Goal: Information Seeking & Learning: Learn about a topic

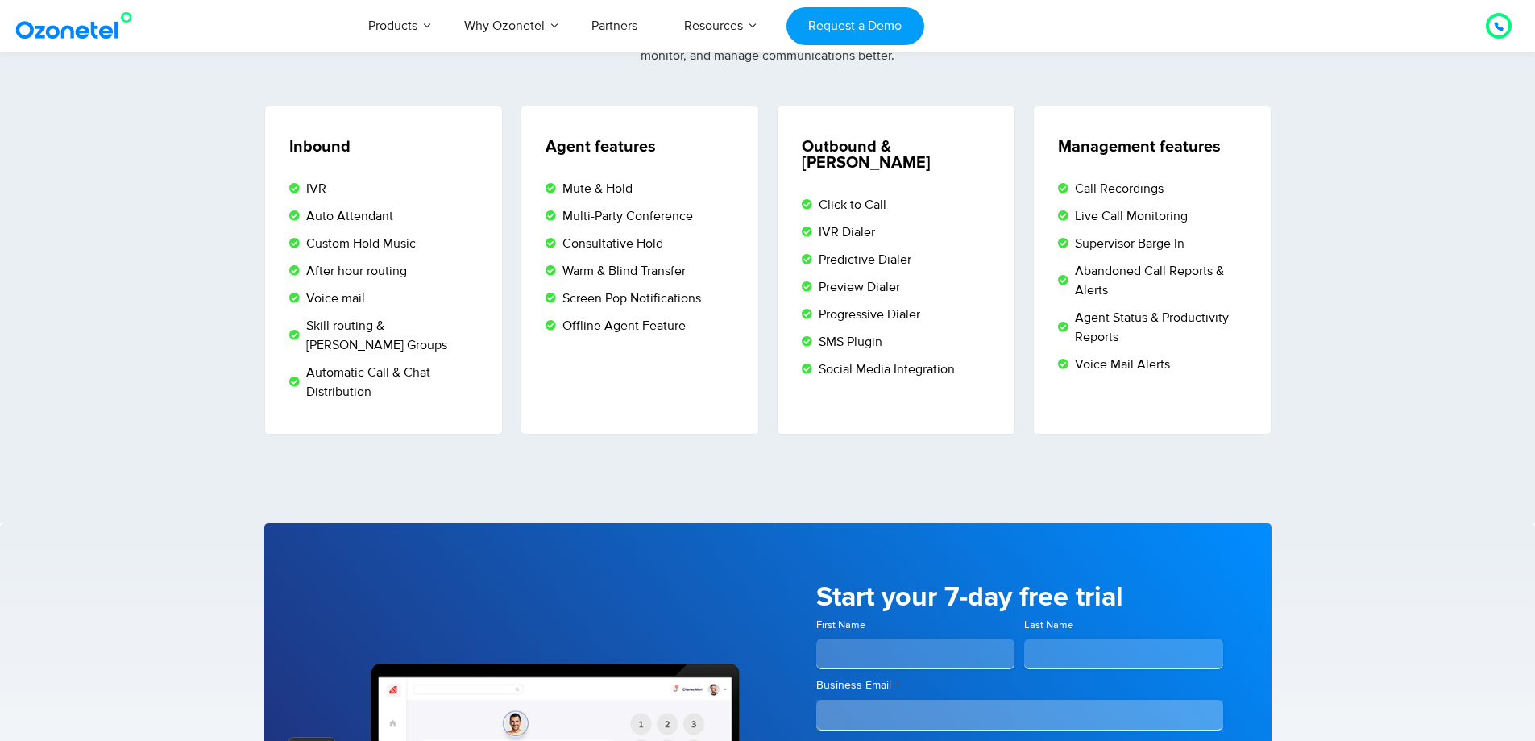
click at [324, 194] on span "IVR" at bounding box center [314, 188] width 24 height 19
click at [325, 216] on span "Auto Attendant" at bounding box center [347, 215] width 91 height 19
drag, startPoint x: 376, startPoint y: 226, endPoint x: 409, endPoint y: 227, distance: 33.0
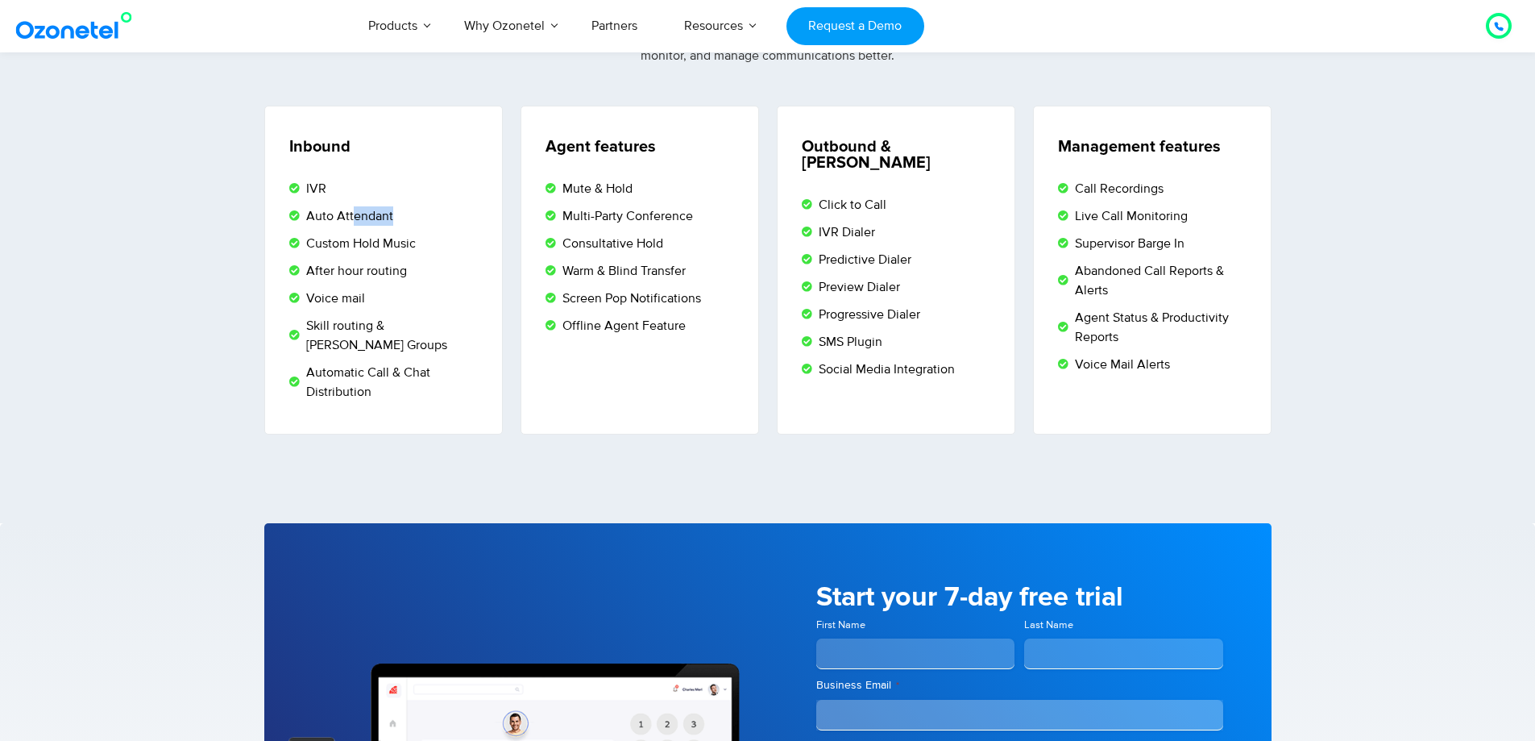
click at [409, 227] on li "Auto Attendant" at bounding box center [385, 217] width 193 height 23
click at [367, 253] on li "Custom Hold Music" at bounding box center [385, 245] width 193 height 23
drag, startPoint x: 310, startPoint y: 246, endPoint x: 438, endPoint y: 251, distance: 127.4
click at [438, 251] on li "Custom Hold Music" at bounding box center [385, 245] width 193 height 23
click at [393, 276] on span "After hour routing" at bounding box center [354, 270] width 105 height 19
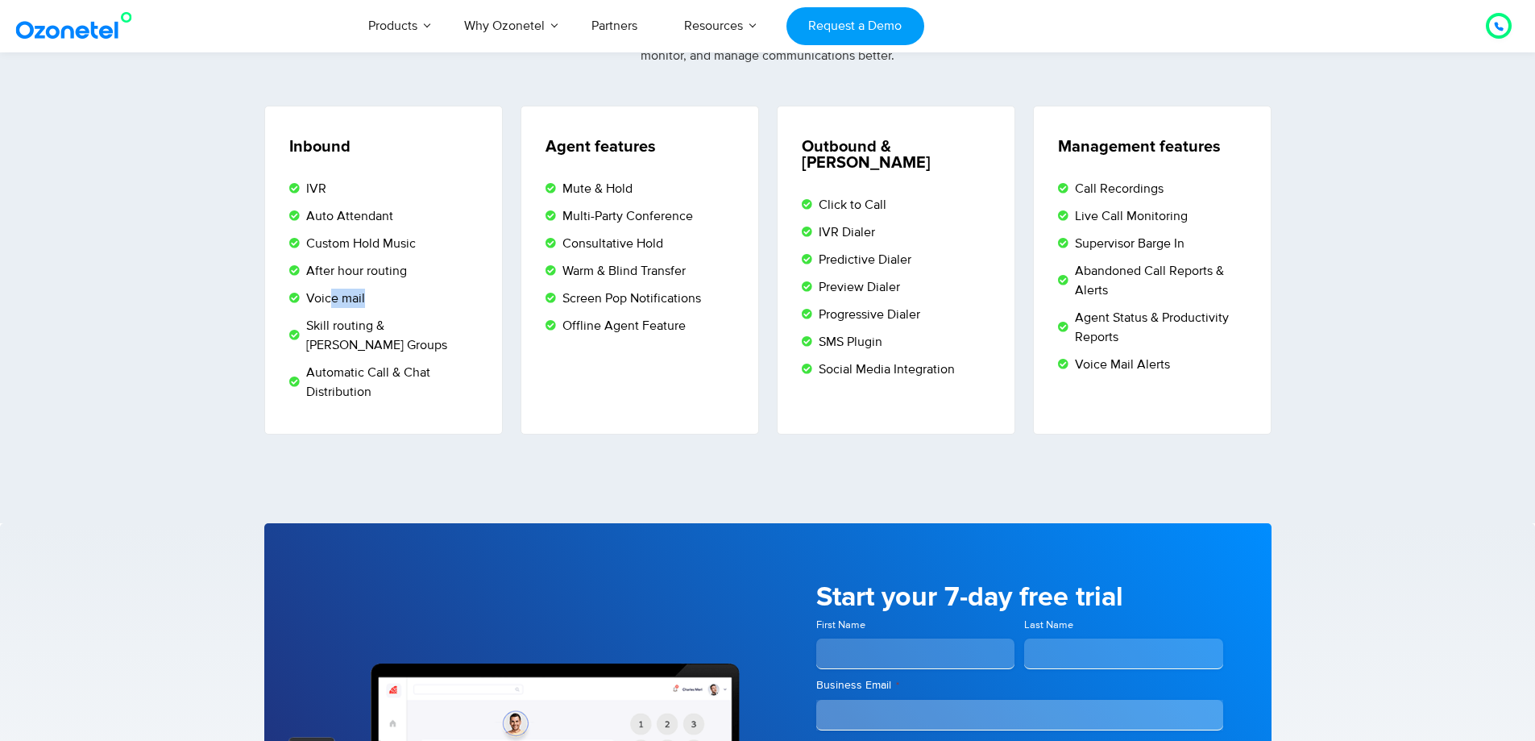
drag, startPoint x: 328, startPoint y: 301, endPoint x: 371, endPoint y: 313, distance: 45.4
click at [385, 299] on li "Voice mail" at bounding box center [385, 299] width 193 height 23
drag, startPoint x: 320, startPoint y: 327, endPoint x: 463, endPoint y: 332, distance: 142.7
click at [463, 332] on li "Skill routing & Hunt Groups" at bounding box center [385, 337] width 193 height 43
click at [408, 367] on span "Automatic Call & Chat Distribution" at bounding box center [392, 382] width 180 height 39
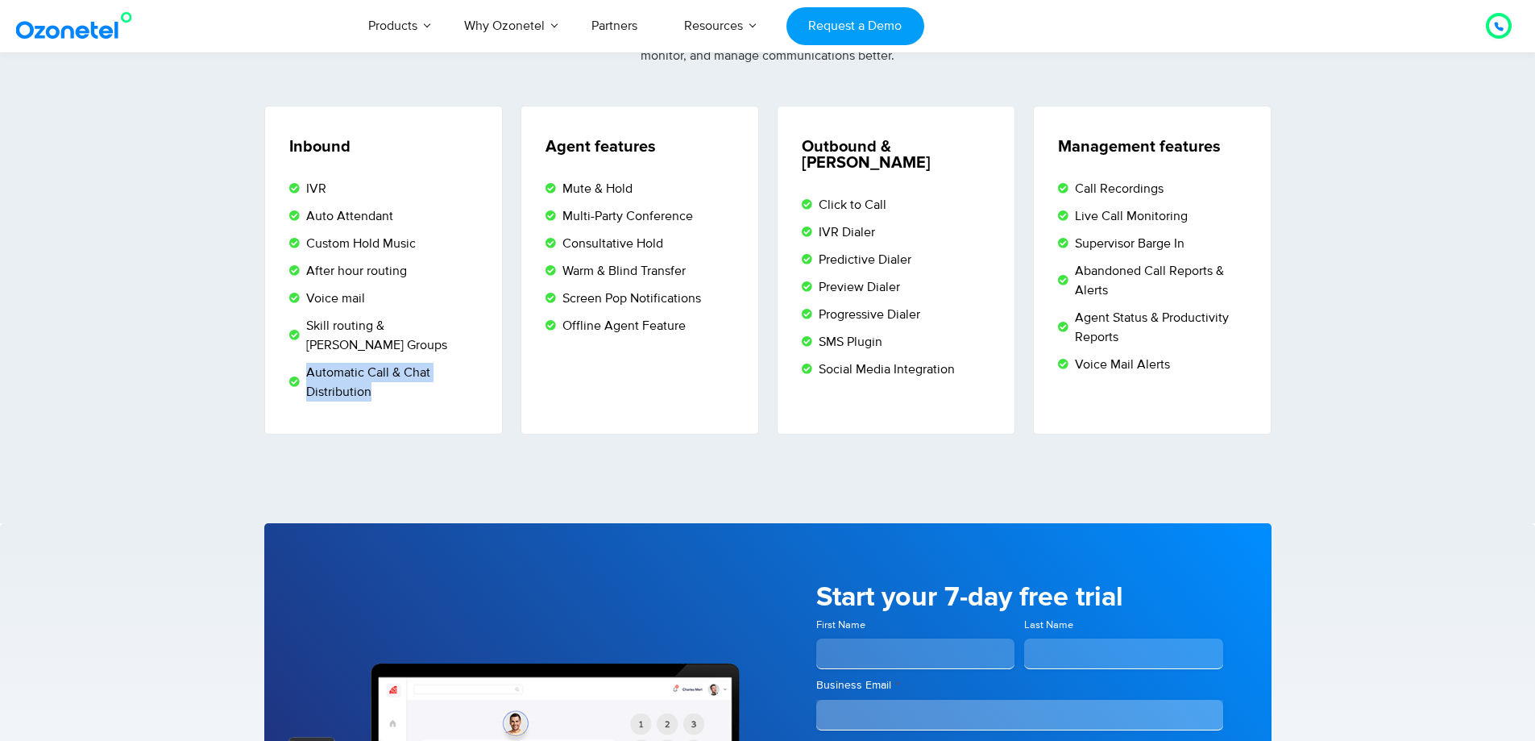
drag, startPoint x: 382, startPoint y: 375, endPoint x: 289, endPoint y: 364, distance: 93.3
click at [289, 364] on li "Automatic Call & Chat Distribution" at bounding box center [385, 382] width 193 height 39
drag, startPoint x: 573, startPoint y: 195, endPoint x: 664, endPoint y: 194, distance: 91.1
click at [664, 194] on li "Mute & Hold" at bounding box center [642, 190] width 193 height 23
click at [618, 252] on span "Consultative Hold" at bounding box center [610, 243] width 105 height 19
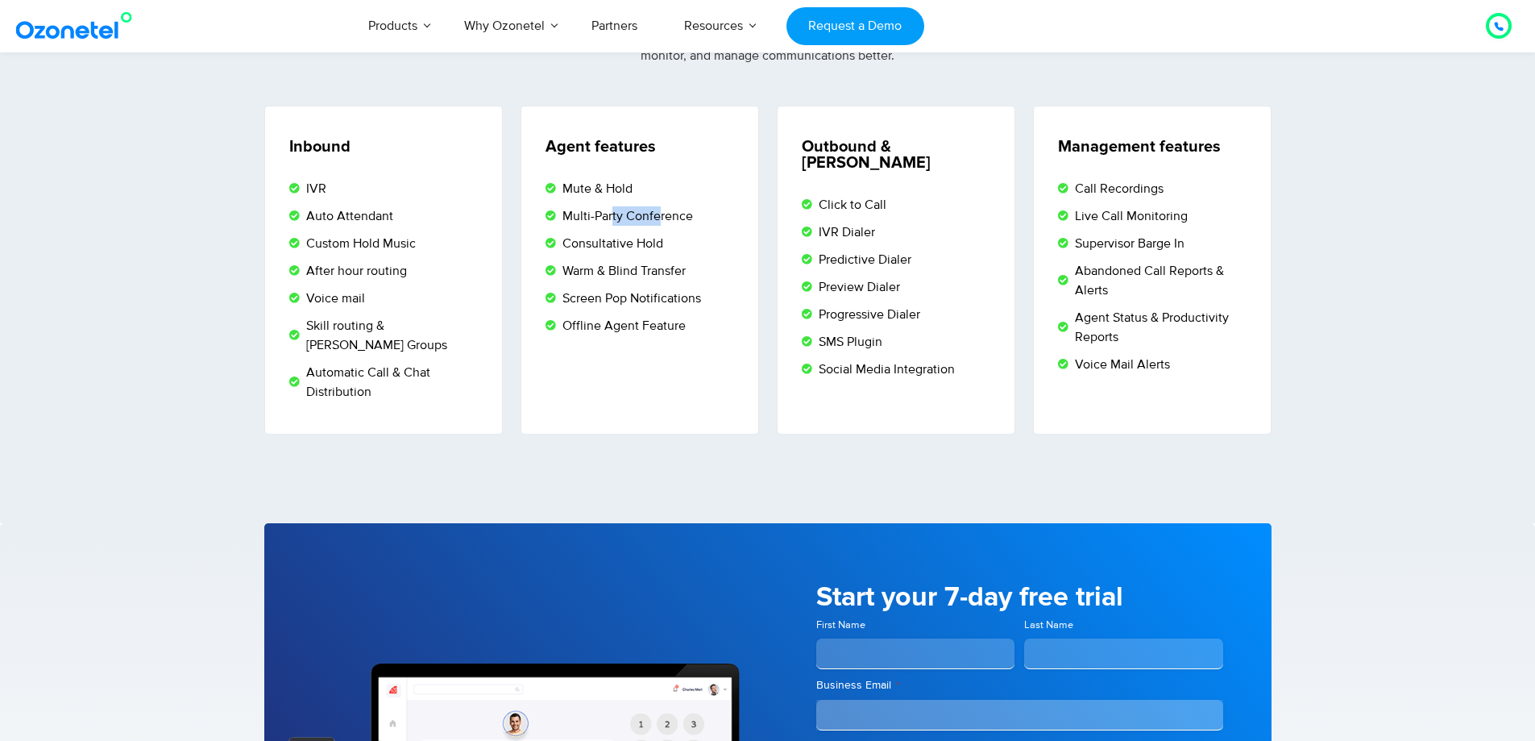
drag, startPoint x: 618, startPoint y: 214, endPoint x: 661, endPoint y: 211, distance: 42.8
click at [661, 211] on span "Multi-Party Conference" at bounding box center [625, 215] width 135 height 19
drag, startPoint x: 616, startPoint y: 245, endPoint x: 655, endPoint y: 241, distance: 38.9
click at [655, 241] on span "Consultative Hold" at bounding box center [610, 243] width 105 height 19
drag, startPoint x: 879, startPoint y: 221, endPoint x: 826, endPoint y: 221, distance: 53.2
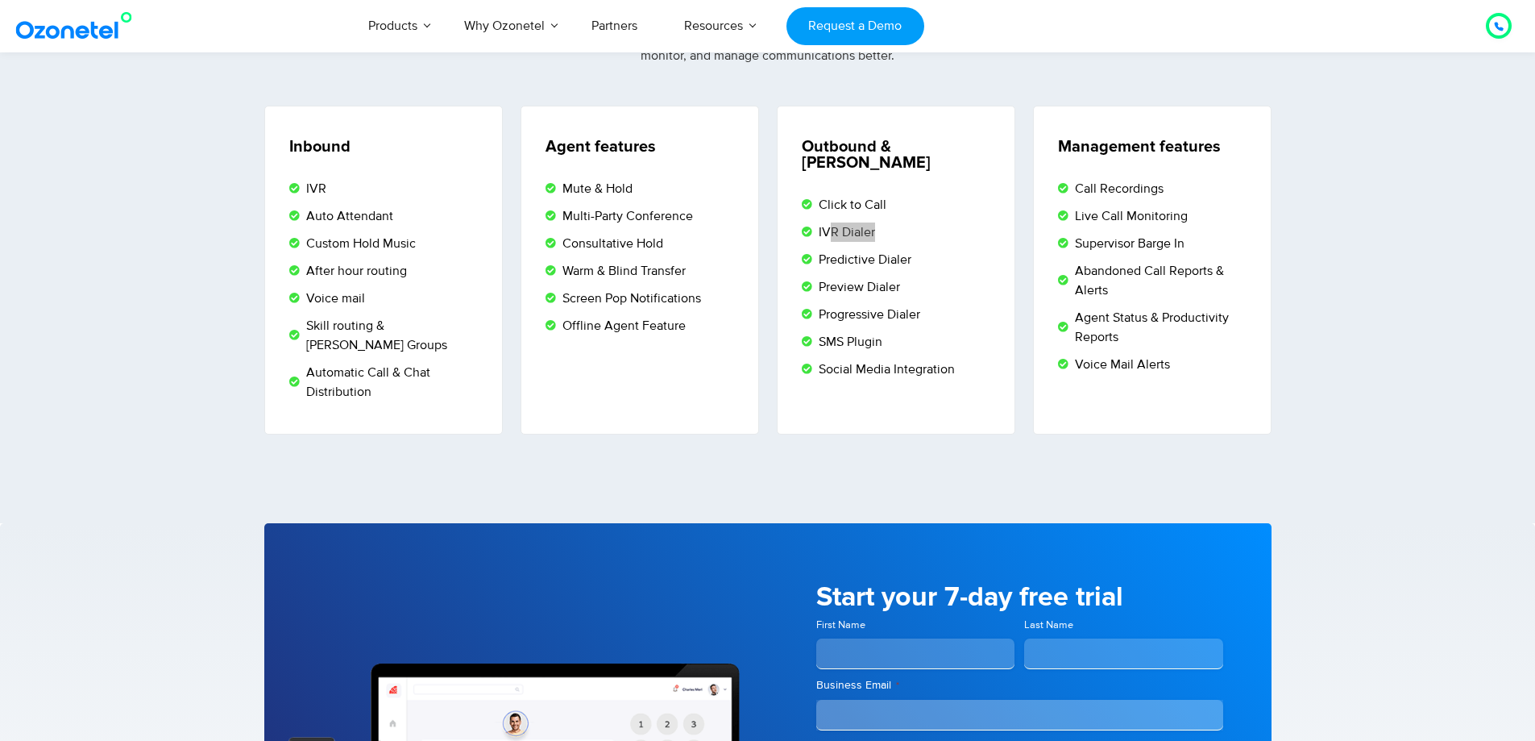
click at [826, 222] on li "IVR Dialer" at bounding box center [898, 233] width 193 height 23
click at [941, 250] on li "Predictive Dialer" at bounding box center [898, 261] width 193 height 23
click at [807, 305] on li "Progressive Dialer" at bounding box center [898, 316] width 193 height 23
drag, startPoint x: 882, startPoint y: 276, endPoint x: 913, endPoint y: 273, distance: 30.8
click at [913, 277] on li "Preview Dialer" at bounding box center [898, 288] width 193 height 23
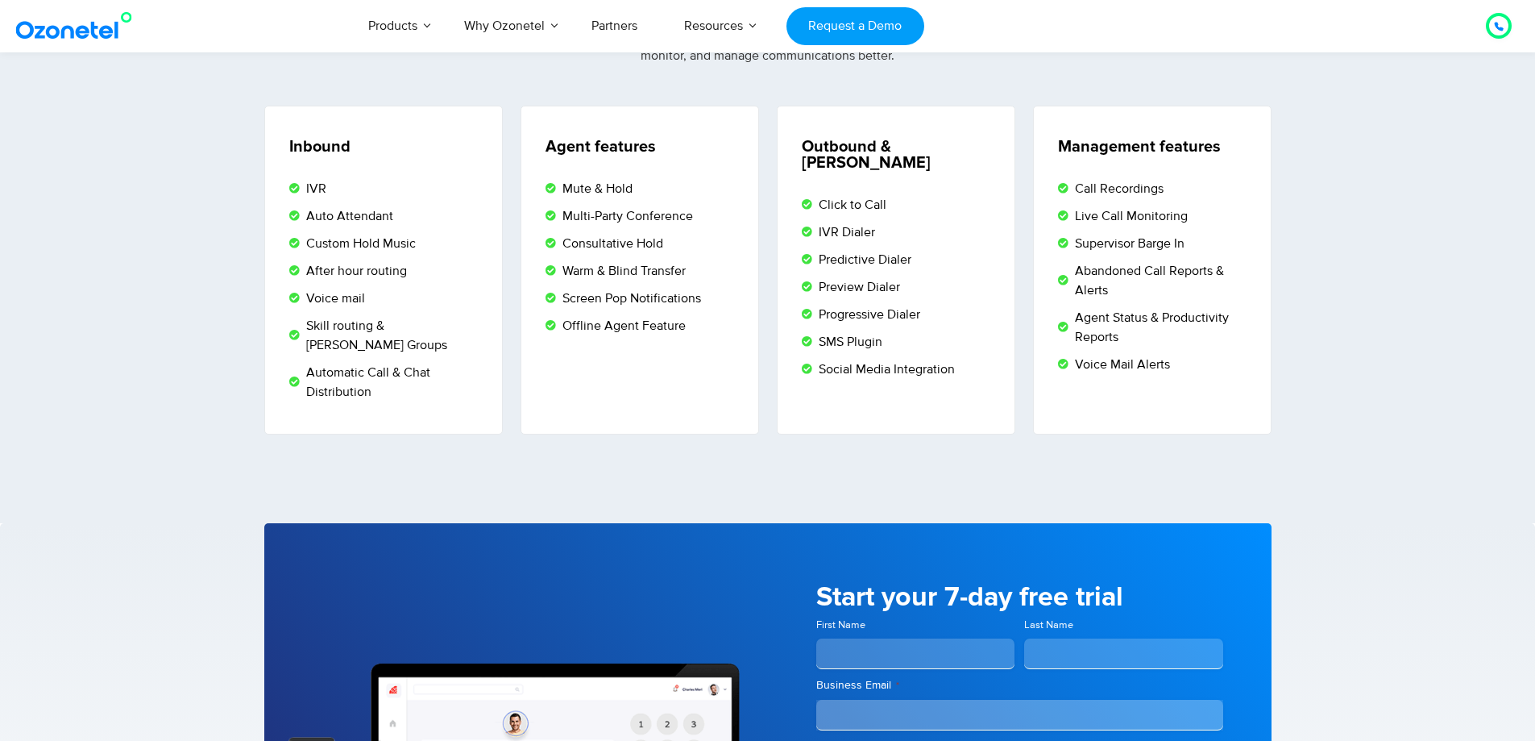
click at [847, 314] on ul "Click to Call IVR Dialer Predictive Dialer Preview Dialer Progressive Dialer SM…" at bounding box center [898, 287] width 193 height 184
drag, startPoint x: 840, startPoint y: 296, endPoint x: 932, endPoint y: 296, distance: 91.9
click at [932, 305] on li "Progressive Dialer" at bounding box center [898, 316] width 193 height 23
drag, startPoint x: 846, startPoint y: 326, endPoint x: 879, endPoint y: 325, distance: 33.1
click at [879, 332] on span "SMS Plugin" at bounding box center [849, 341] width 68 height 19
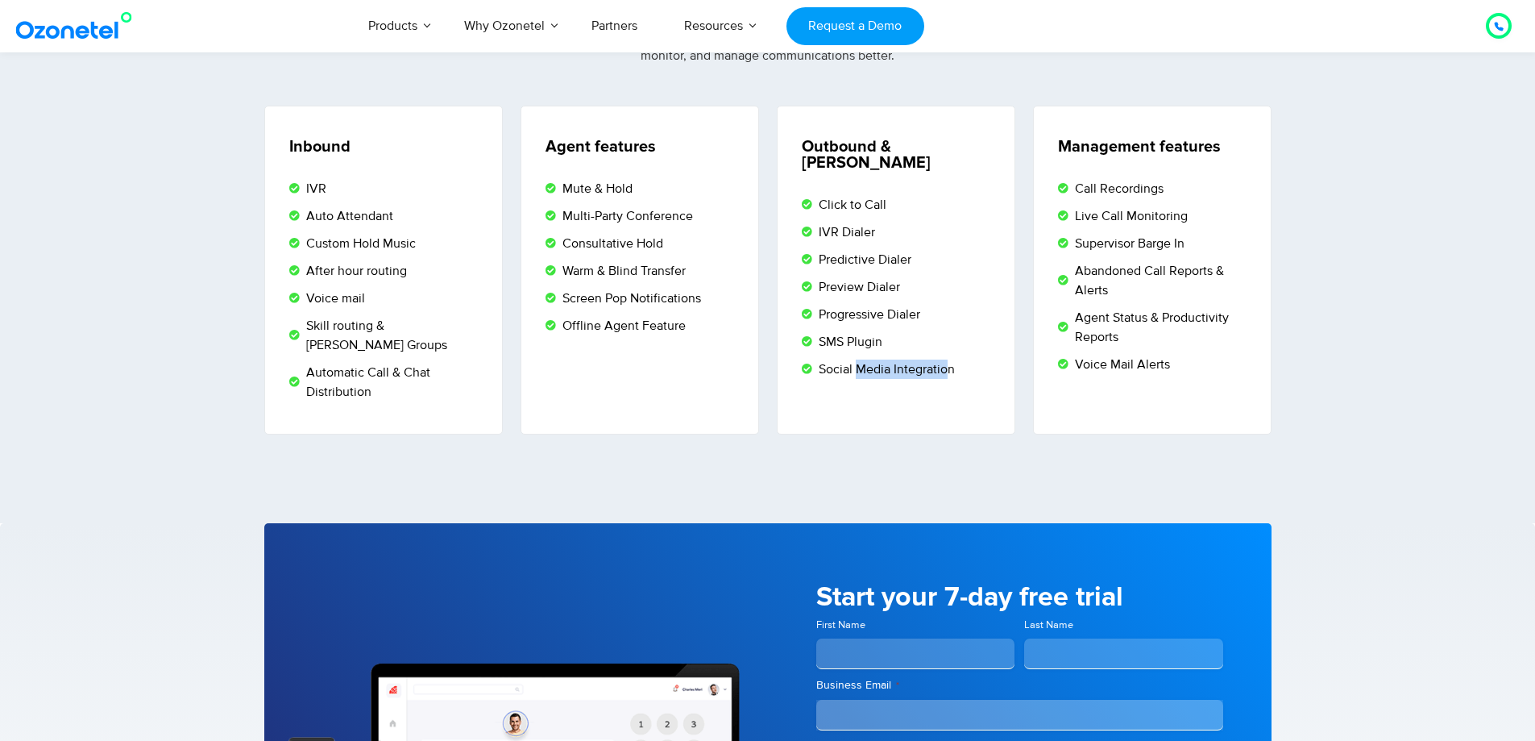
drag, startPoint x: 861, startPoint y: 350, endPoint x: 994, endPoint y: 345, distance: 133.9
click at [961, 359] on li "Social Media Integration" at bounding box center [898, 368] width 193 height 19
drag, startPoint x: 1081, startPoint y: 197, endPoint x: 1168, endPoint y: 192, distance: 88.0
click at [1168, 192] on li "Call Recordings" at bounding box center [1154, 190] width 193 height 23
drag, startPoint x: 1079, startPoint y: 222, endPoint x: 1185, endPoint y: 223, distance: 106.4
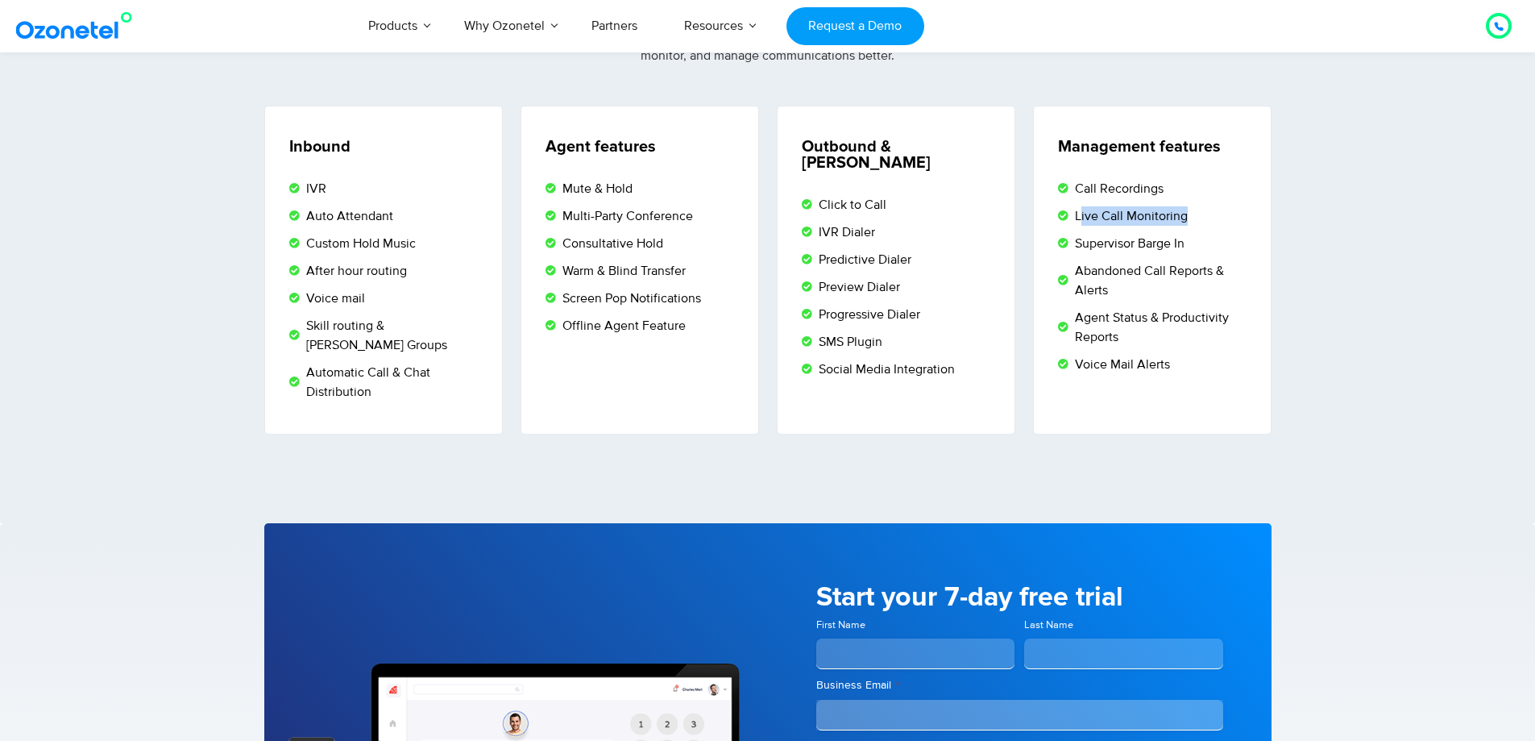
click at [1185, 223] on span "Live Call Monitoring" at bounding box center [1129, 215] width 117 height 19
drag, startPoint x: 1089, startPoint y: 243, endPoint x: 1205, endPoint y: 243, distance: 116.8
click at [1205, 243] on li "Supervisor Barge In" at bounding box center [1154, 245] width 193 height 23
drag, startPoint x: 1102, startPoint y: 272, endPoint x: 1165, endPoint y: 310, distance: 74.1
click at [1230, 284] on span "Abandoned Call Reports & Alerts" at bounding box center [1161, 280] width 180 height 39
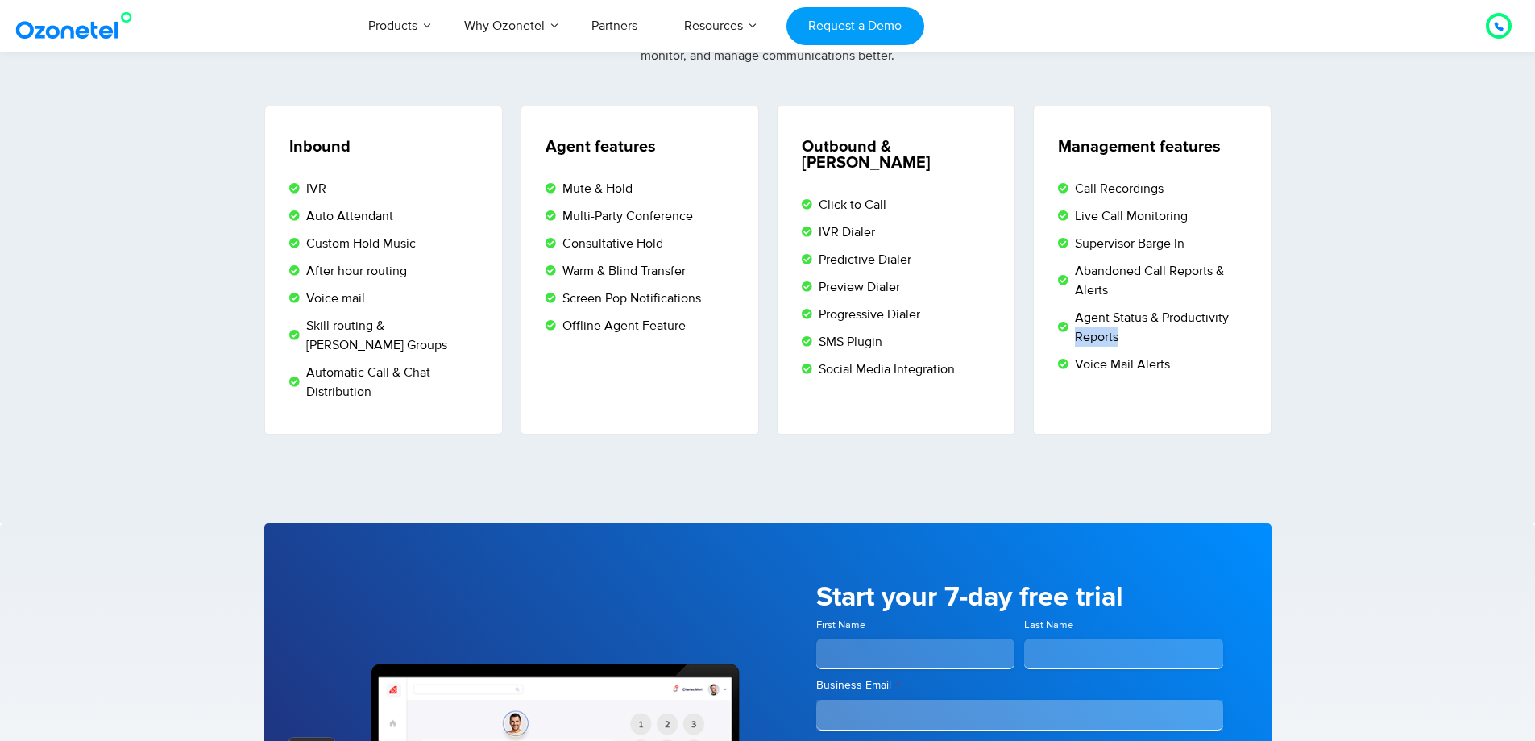
drag, startPoint x: 1076, startPoint y: 328, endPoint x: 1137, endPoint y: 344, distance: 63.3
click at [1137, 344] on span "Agent Status & Productivity Reports" at bounding box center [1161, 327] width 180 height 39
drag, startPoint x: 890, startPoint y: 299, endPoint x: 924, endPoint y: 299, distance: 33.8
click at [924, 305] on li "Progressive Dialer" at bounding box center [898, 316] width 193 height 23
drag, startPoint x: 846, startPoint y: 326, endPoint x: 905, endPoint y: 329, distance: 58.9
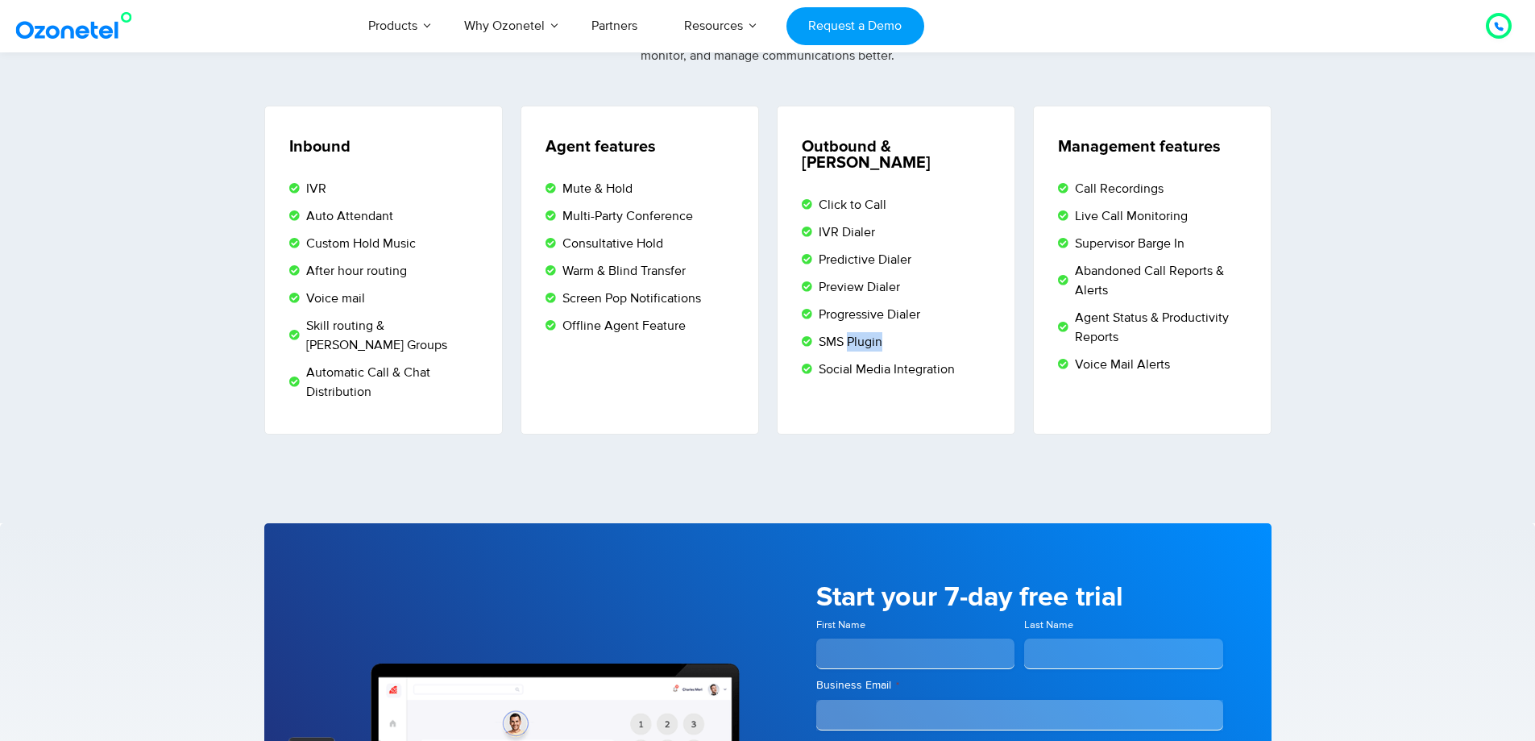
click at [905, 332] on li "SMS Plugin" at bounding box center [898, 343] width 193 height 23
drag, startPoint x: 828, startPoint y: 363, endPoint x: 947, endPoint y: 366, distance: 118.5
click at [947, 366] on div "Outbound & omnichannel Click to Call IVR Dialer Predictive Dialer Preview Diale…" at bounding box center [896, 270] width 239 height 329
click at [924, 332] on li "SMS Plugin" at bounding box center [898, 343] width 193 height 23
click at [824, 89] on div "Making and receiving calls isn’t enough. Ozonetel has all the features you need…" at bounding box center [767, 66] width 1007 height 79
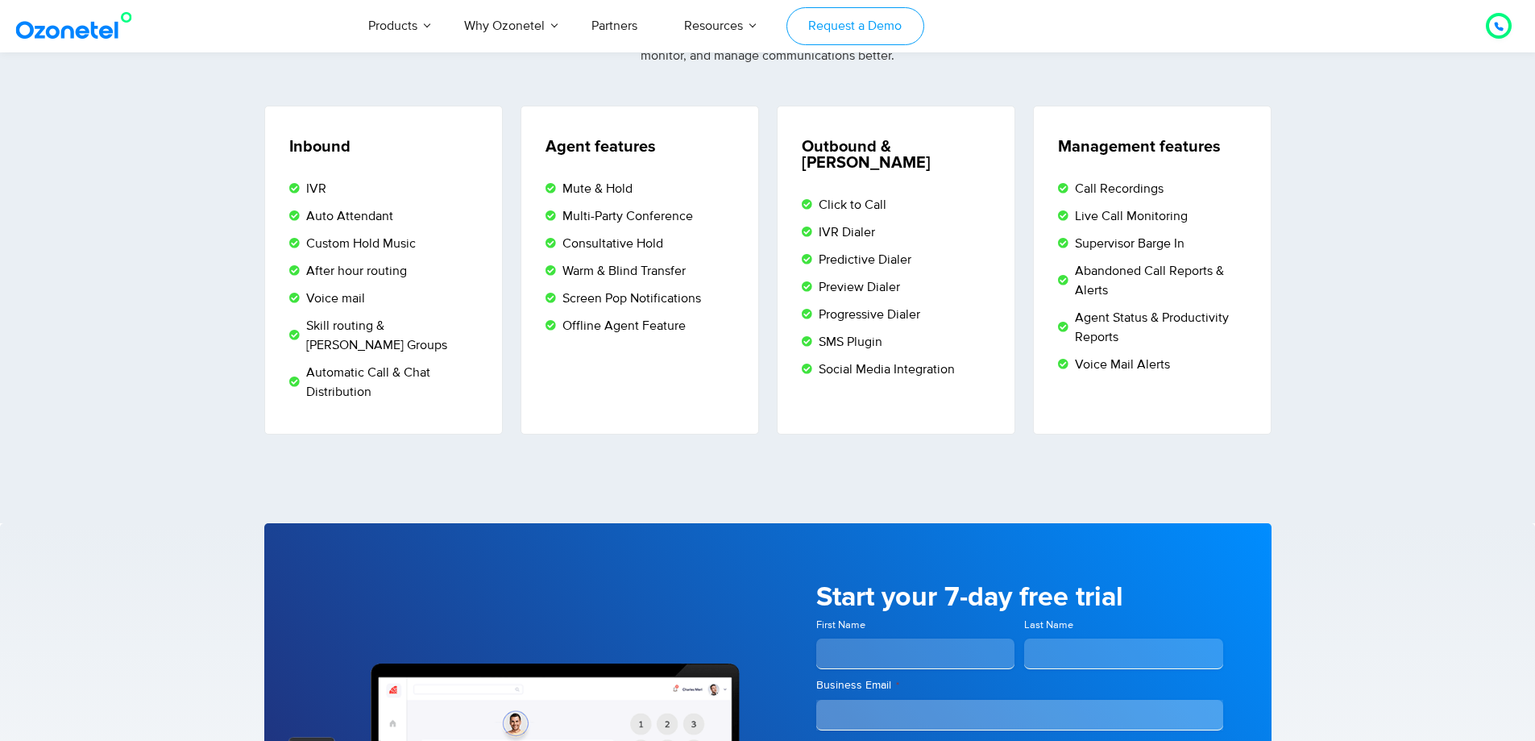
click at [826, 19] on link "Request a Demo" at bounding box center [855, 26] width 138 height 38
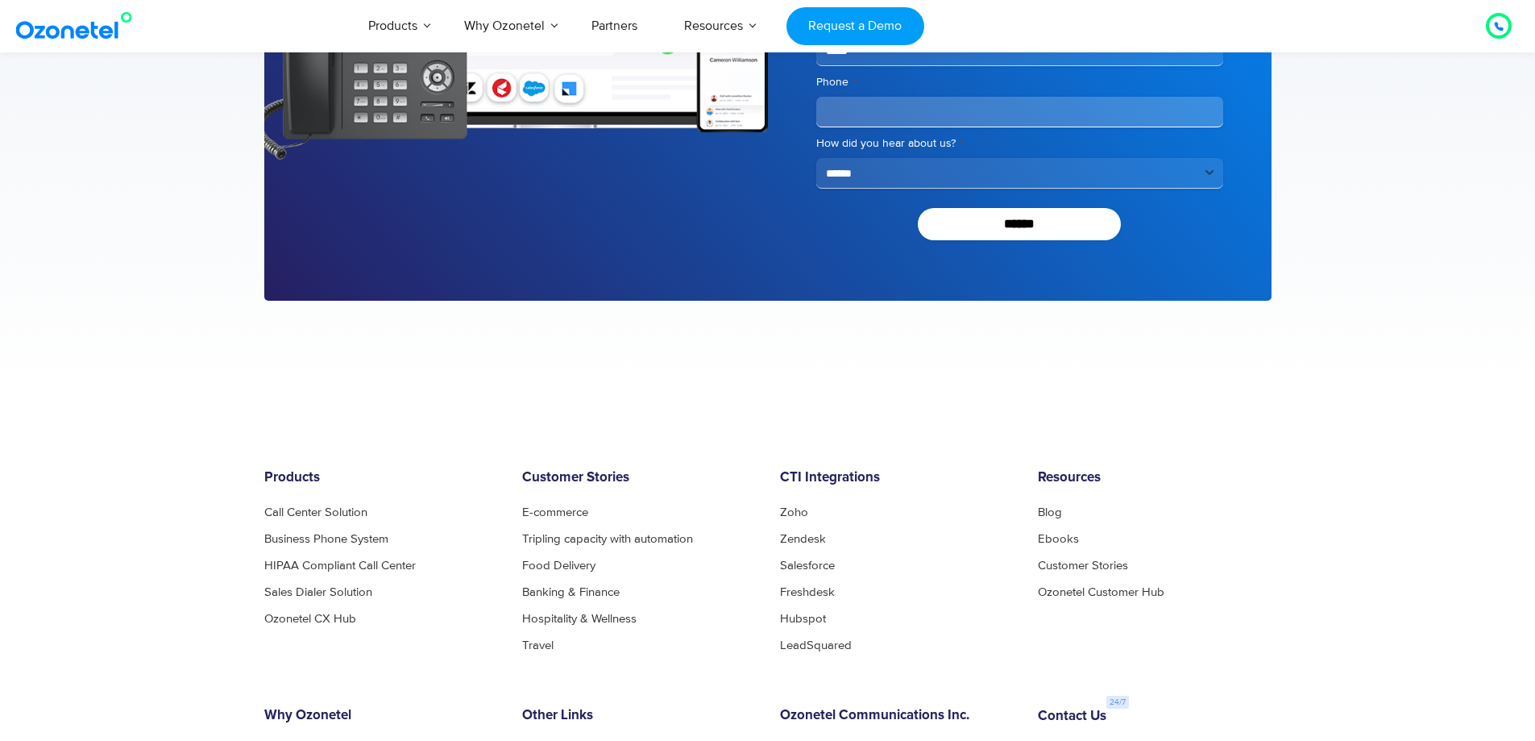
scroll to position [3431, 0]
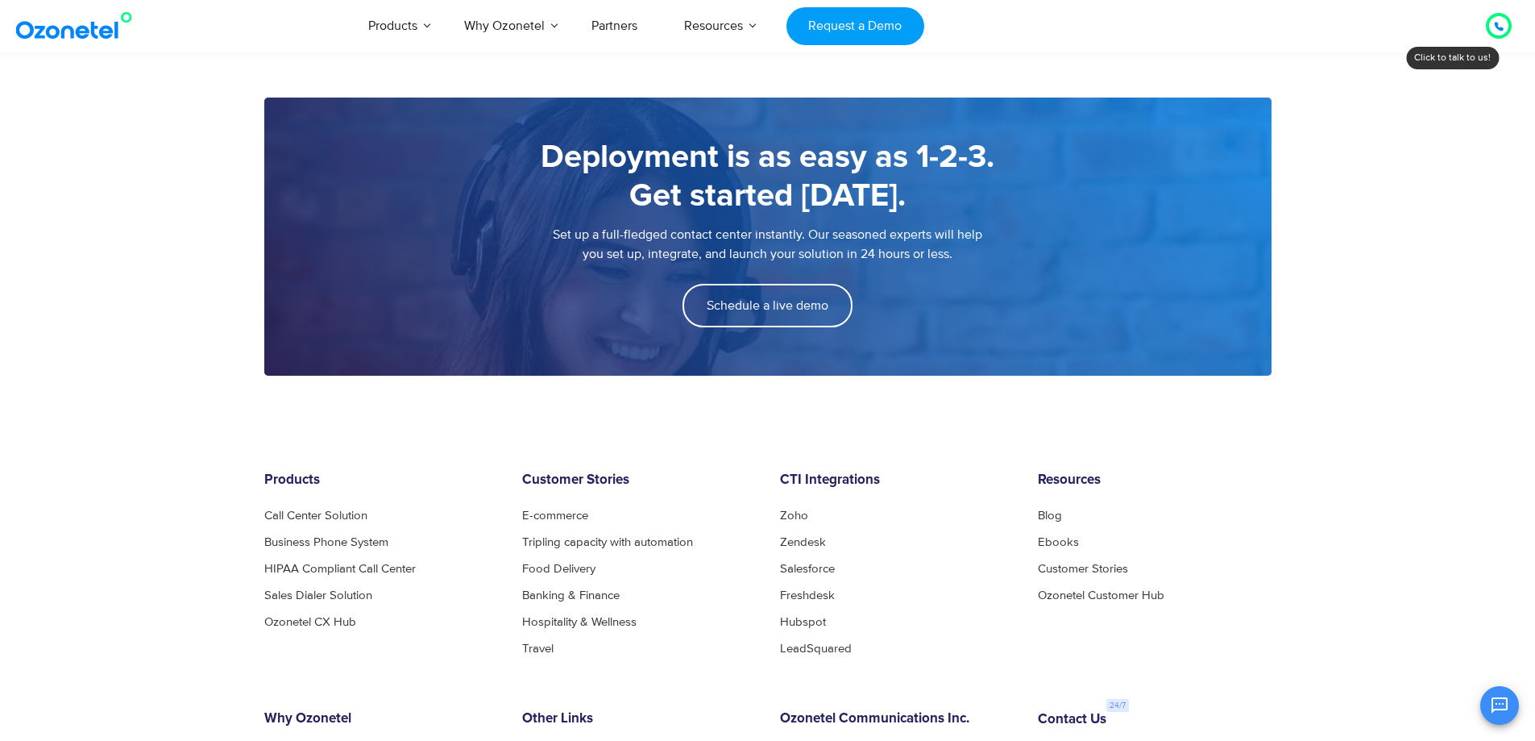
scroll to position [2176, 0]
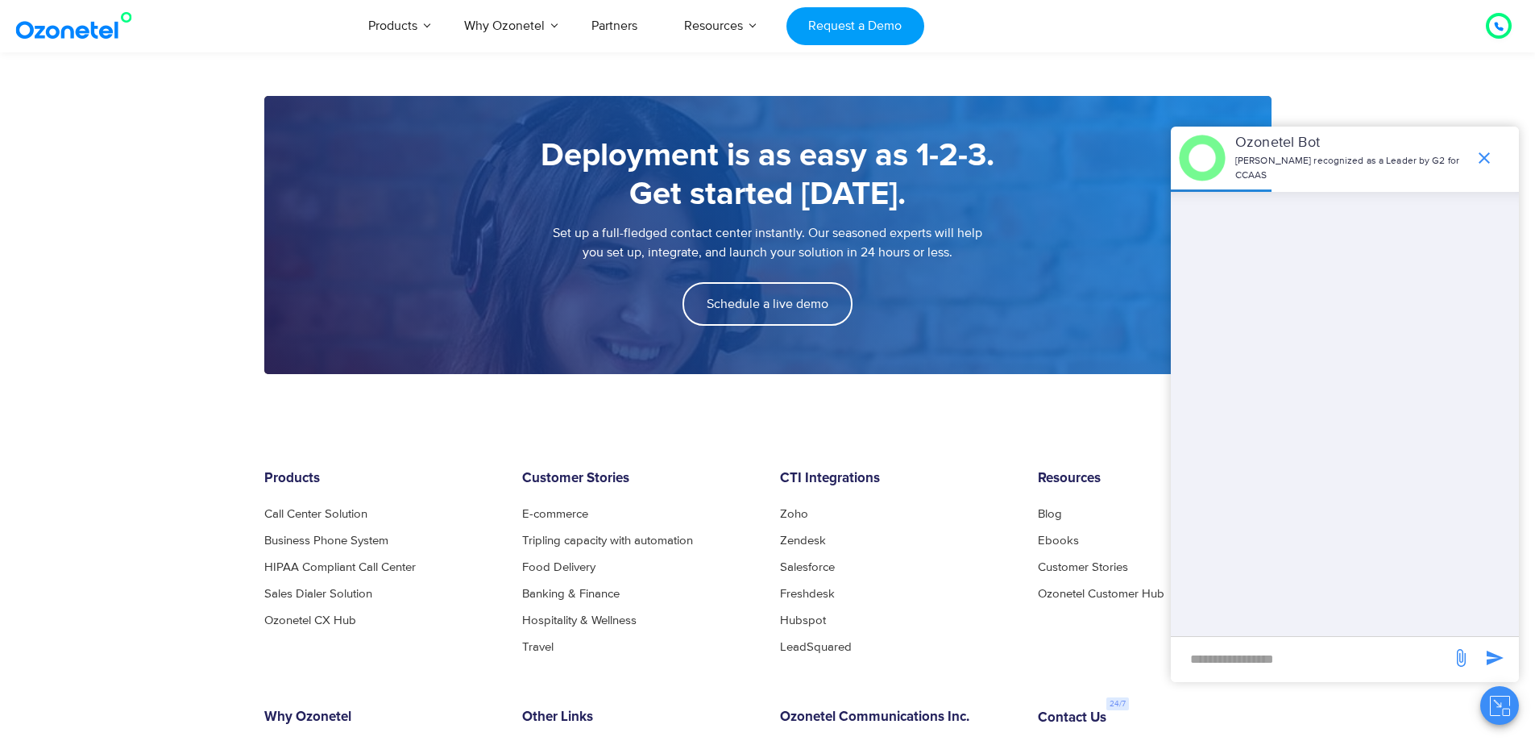
click at [581, 439] on footer "Products Call Center Solution Business Phone System HIPAA Compliant Call Center…" at bounding box center [767, 722] width 1535 height 664
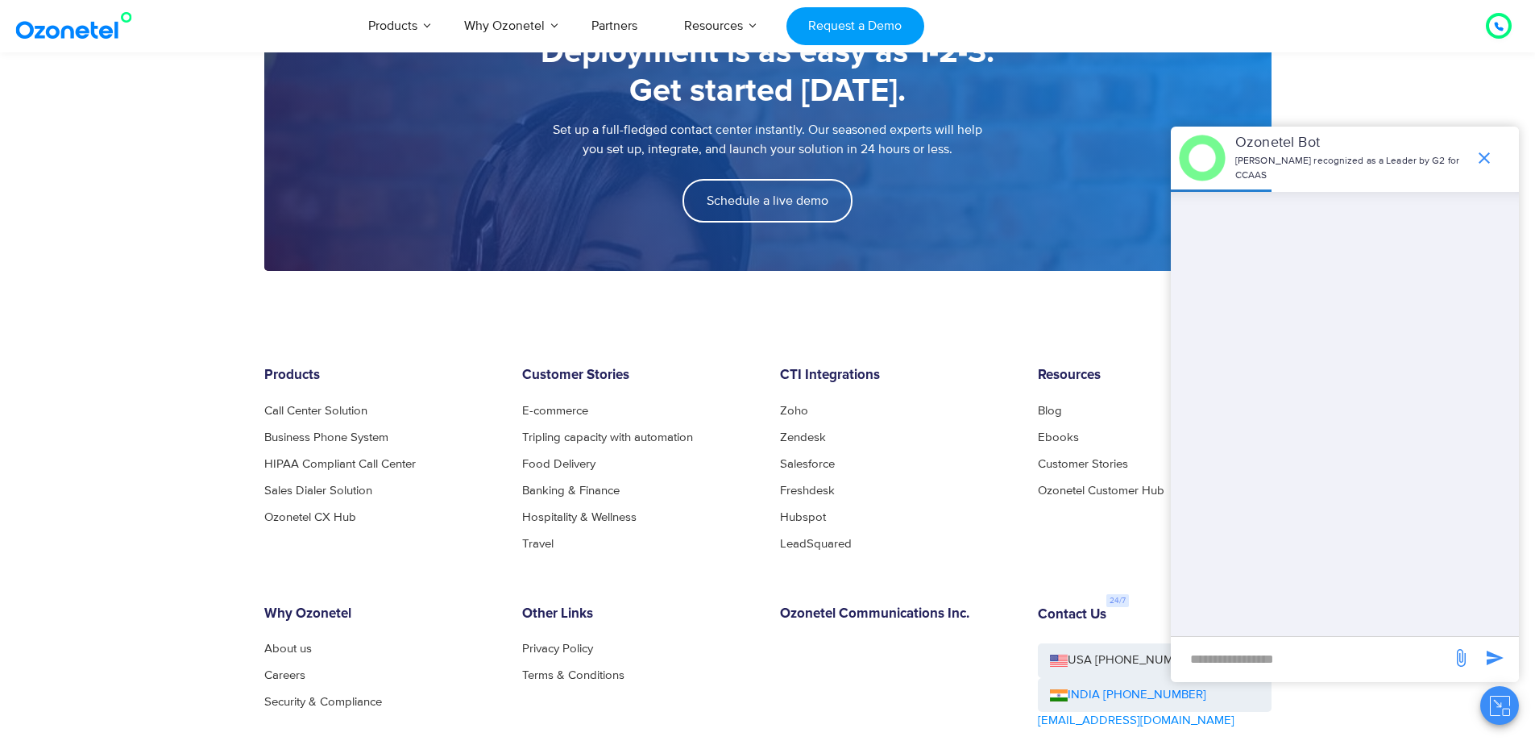
scroll to position [2248, 0]
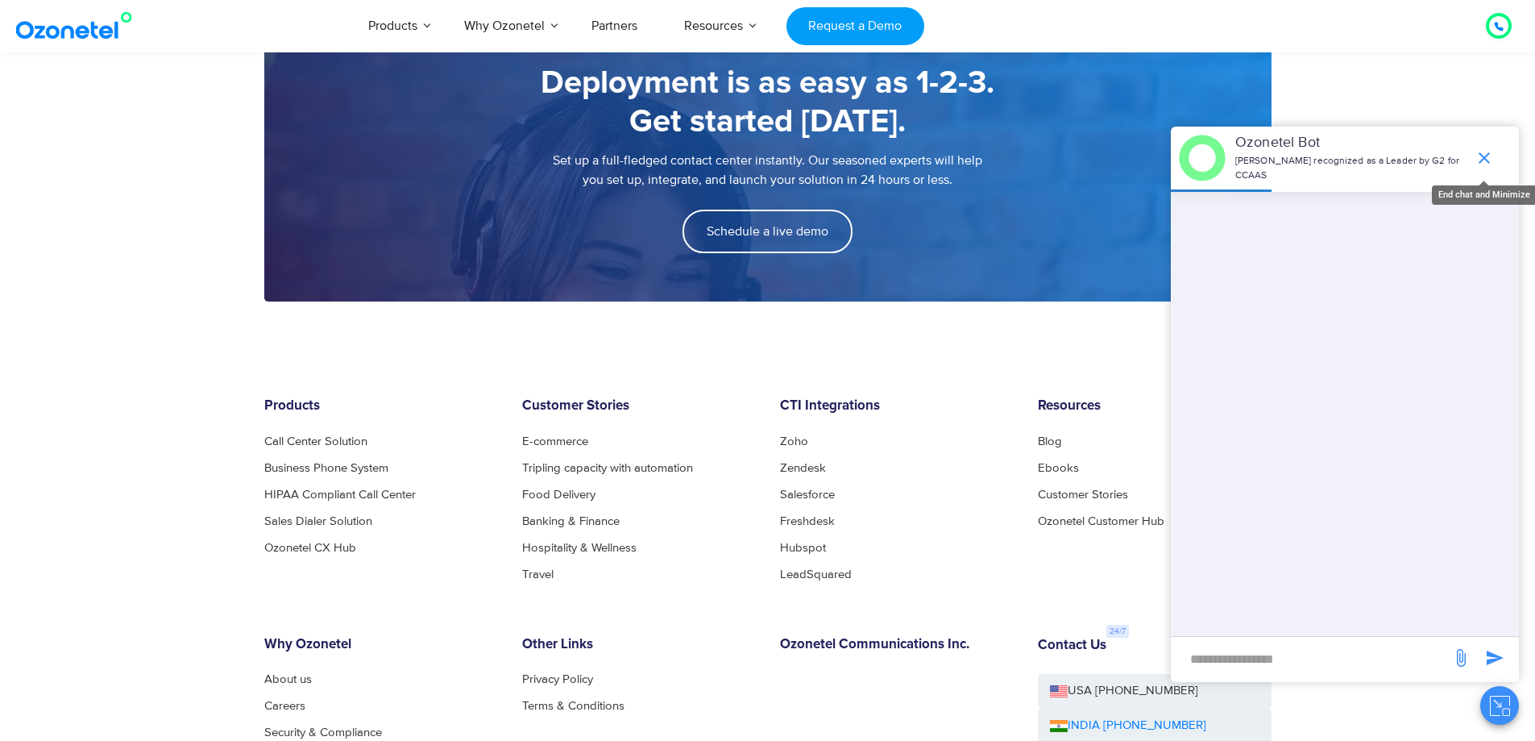
click at [1480, 157] on icon "end chat or minimize" at bounding box center [1484, 157] width 19 height 19
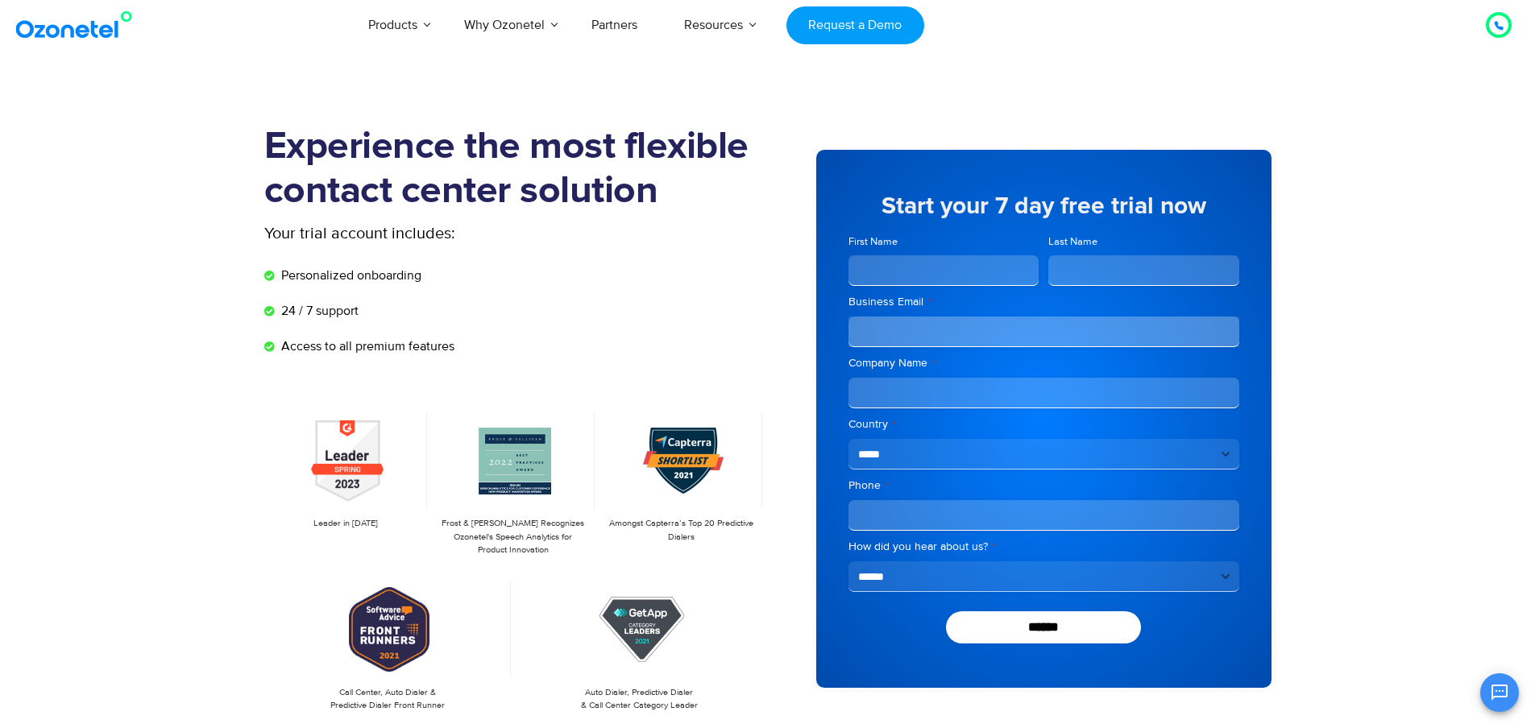
scroll to position [0, 0]
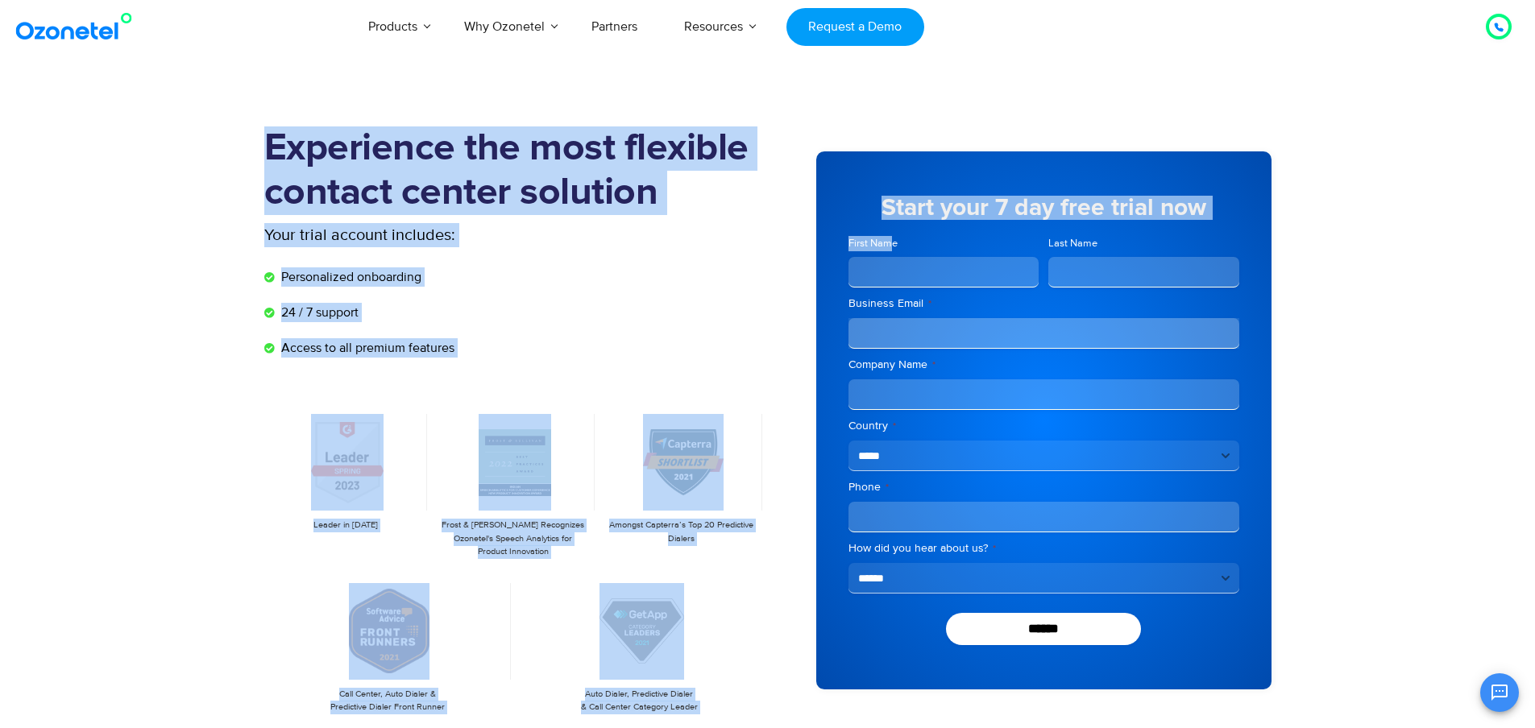
drag, startPoint x: 265, startPoint y: 143, endPoint x: 533, endPoint y: 258, distance: 291.0
click at [891, 241] on div "Experience the most flexible contact center solution Your trial account include…" at bounding box center [767, 420] width 1031 height 587
click at [496, 258] on div "Your trial account includes:" at bounding box center [516, 243] width 504 height 40
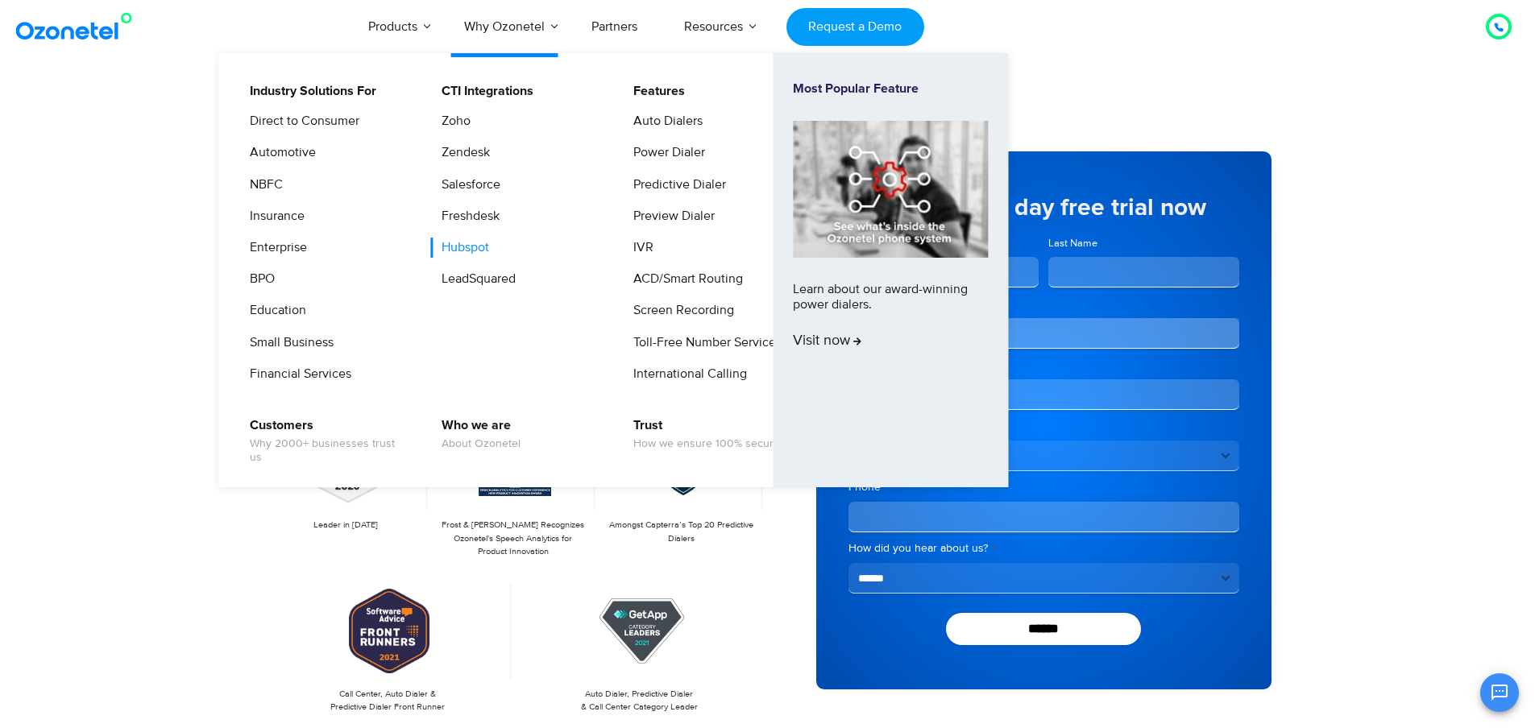
click at [464, 243] on link "Hubspot" at bounding box center [461, 248] width 60 height 20
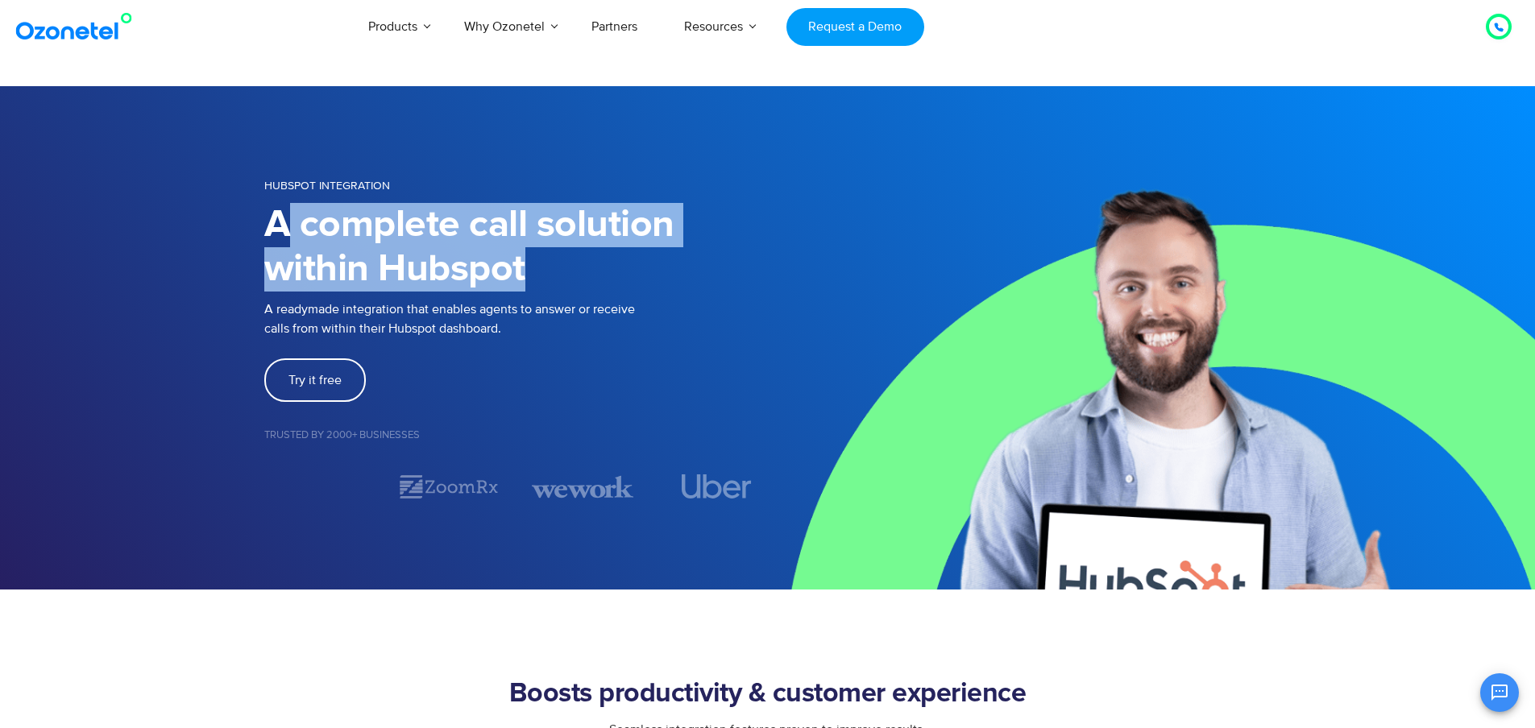
click at [289, 281] on h1 "A complete call solution within Hubspot" at bounding box center [516, 247] width 504 height 89
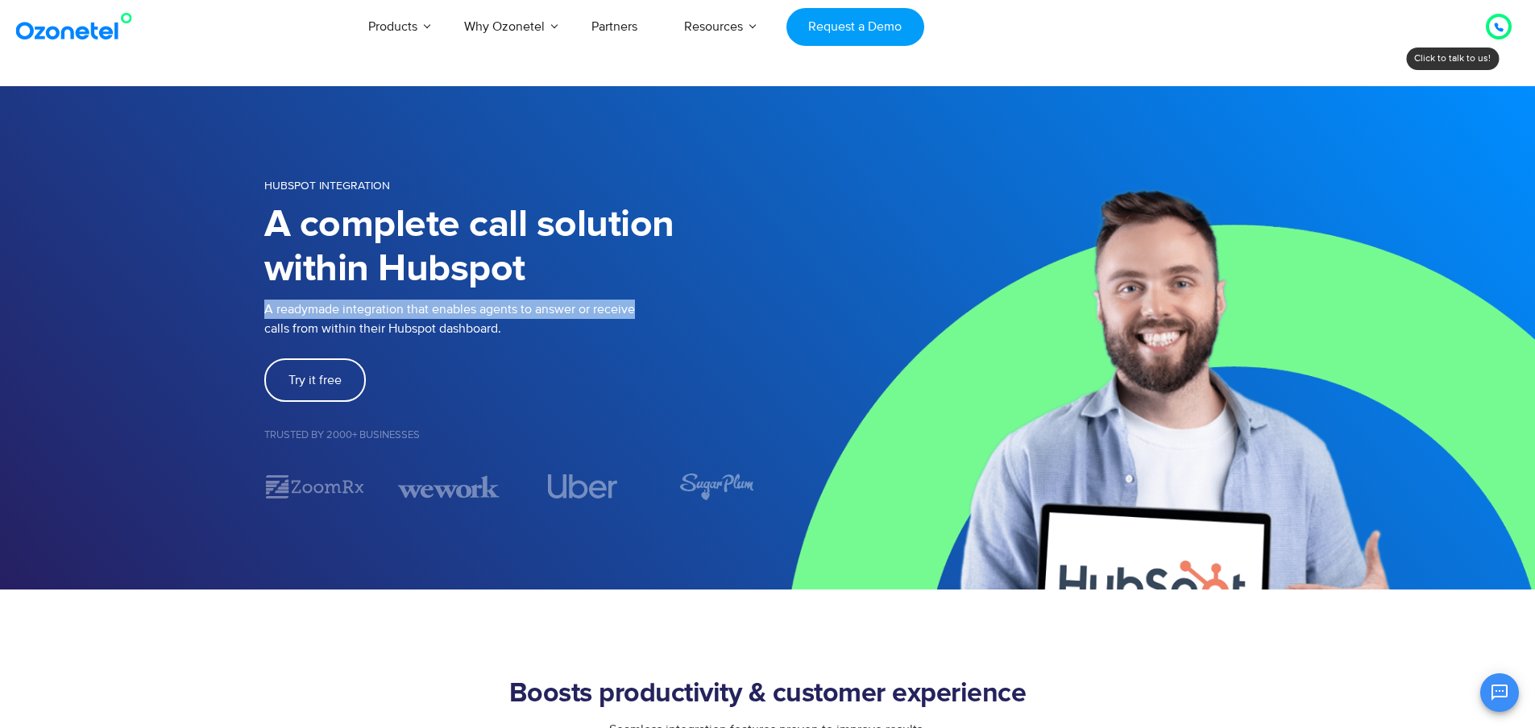
drag, startPoint x: 265, startPoint y: 311, endPoint x: 649, endPoint y: 313, distance: 384.4
click at [649, 313] on p "A readymade integration that enables agents to answer or receive calls from wit…" at bounding box center [516, 319] width 504 height 39
click at [311, 367] on link "Try it free" at bounding box center [315, 381] width 102 height 44
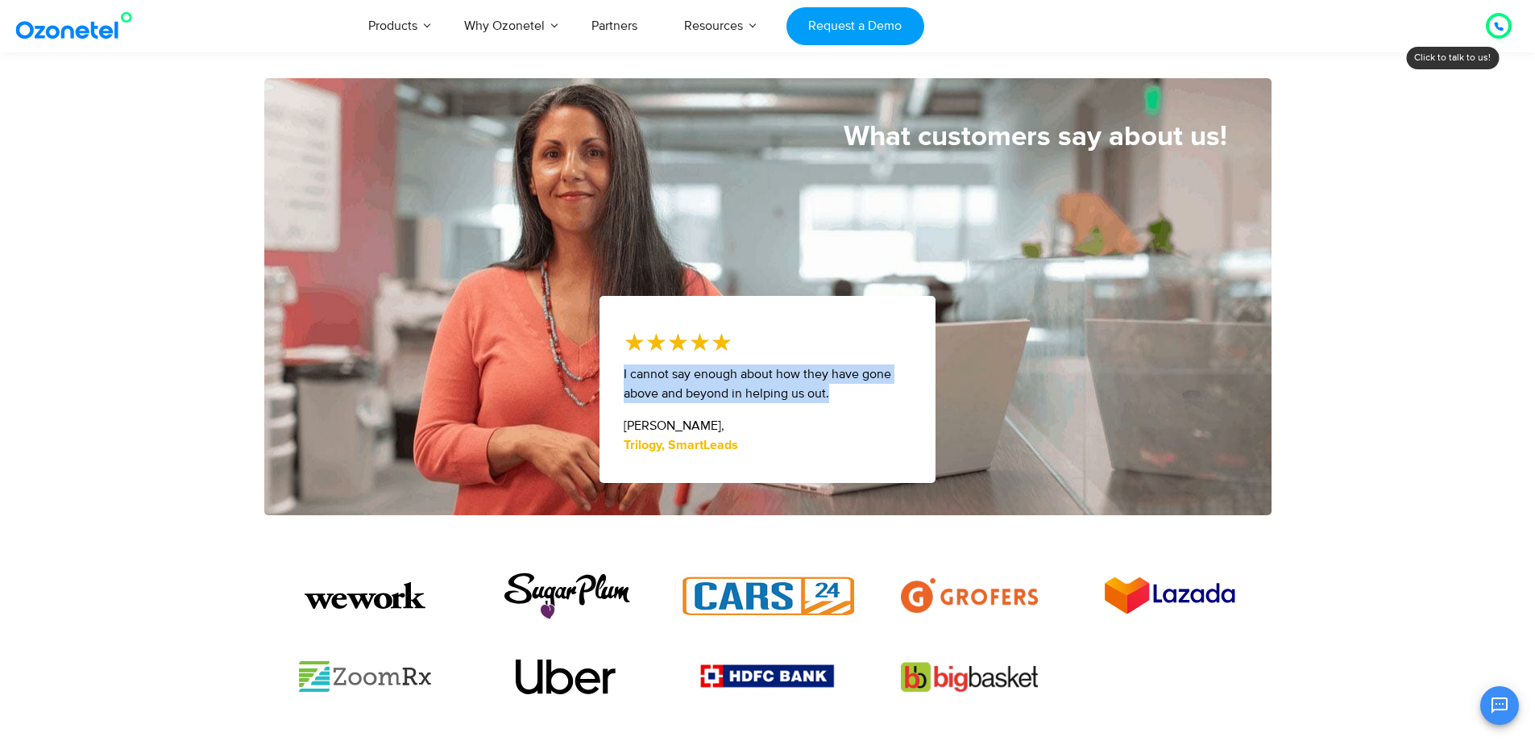
drag, startPoint x: 612, startPoint y: 372, endPoint x: 903, endPoint y: 387, distance: 291.3
click at [903, 387] on div "★ ★ ★ ★ ★ 5/5 I cannot say enough about how they have gone above and beyond in …" at bounding box center [768, 389] width 336 height 187
click at [653, 435] on div "Trilogy, SmartLeads" at bounding box center [768, 444] width 288 height 19
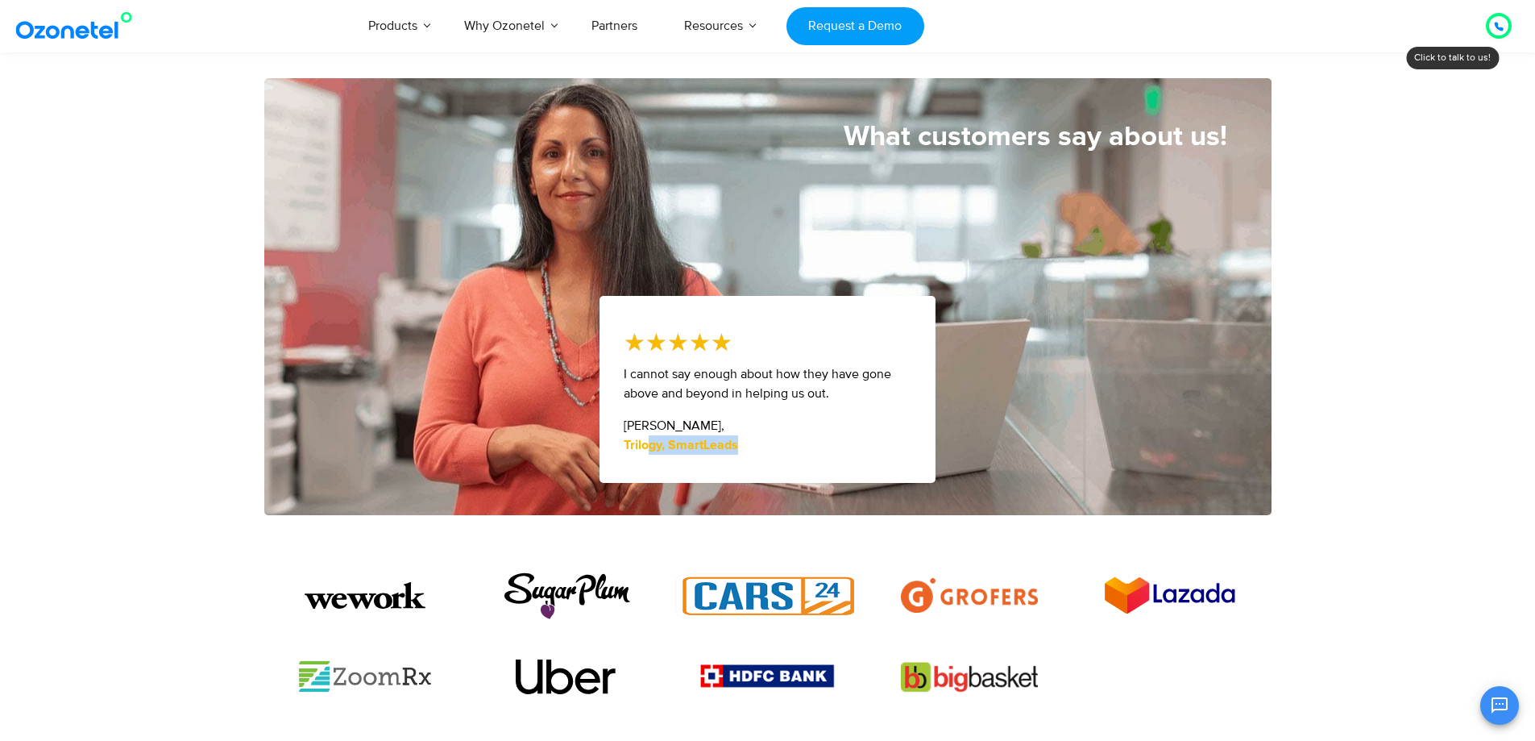
drag, startPoint x: 653, startPoint y: 448, endPoint x: 745, endPoint y: 441, distance: 93.0
click at [745, 441] on div "Trilogy, SmartLeads" at bounding box center [768, 444] width 288 height 19
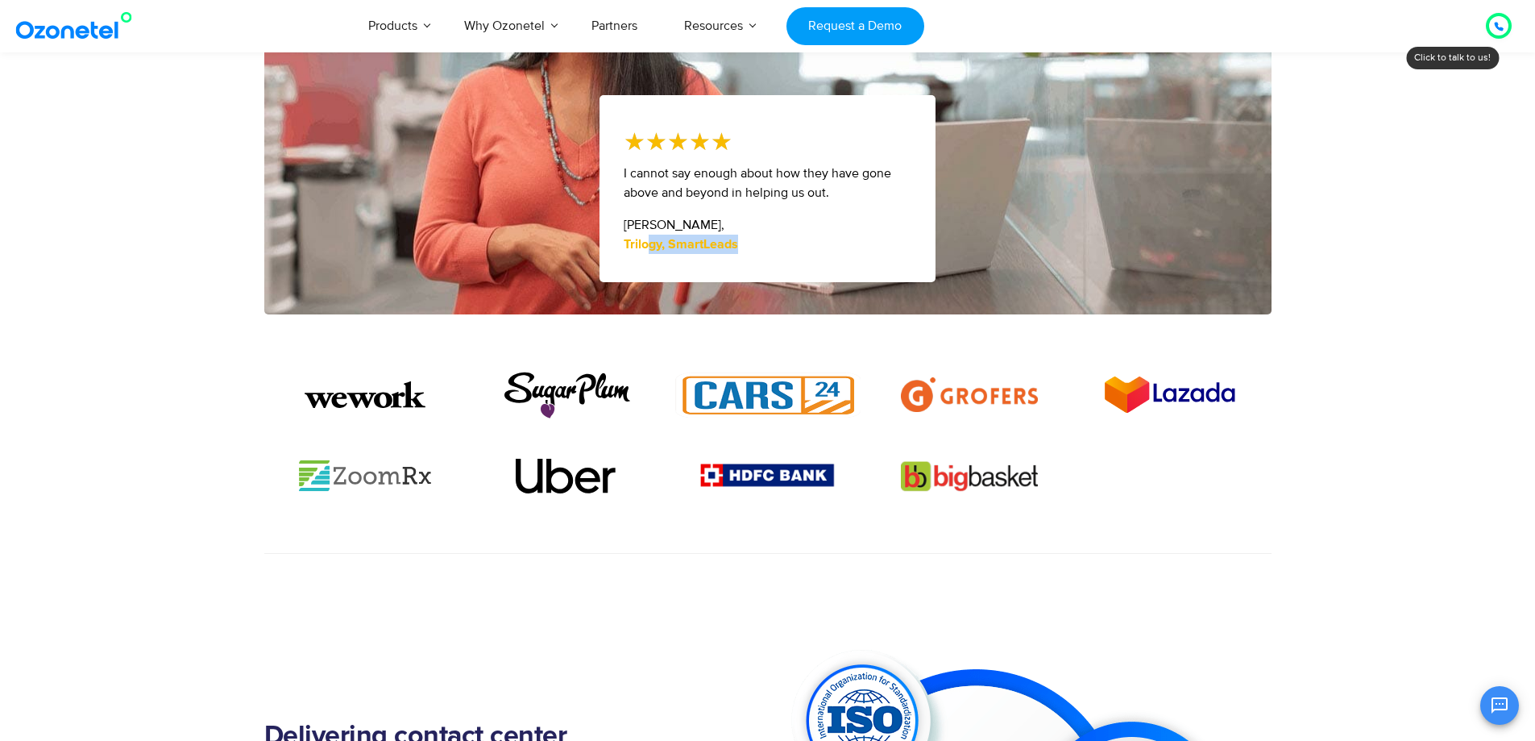
scroll to position [967, 0]
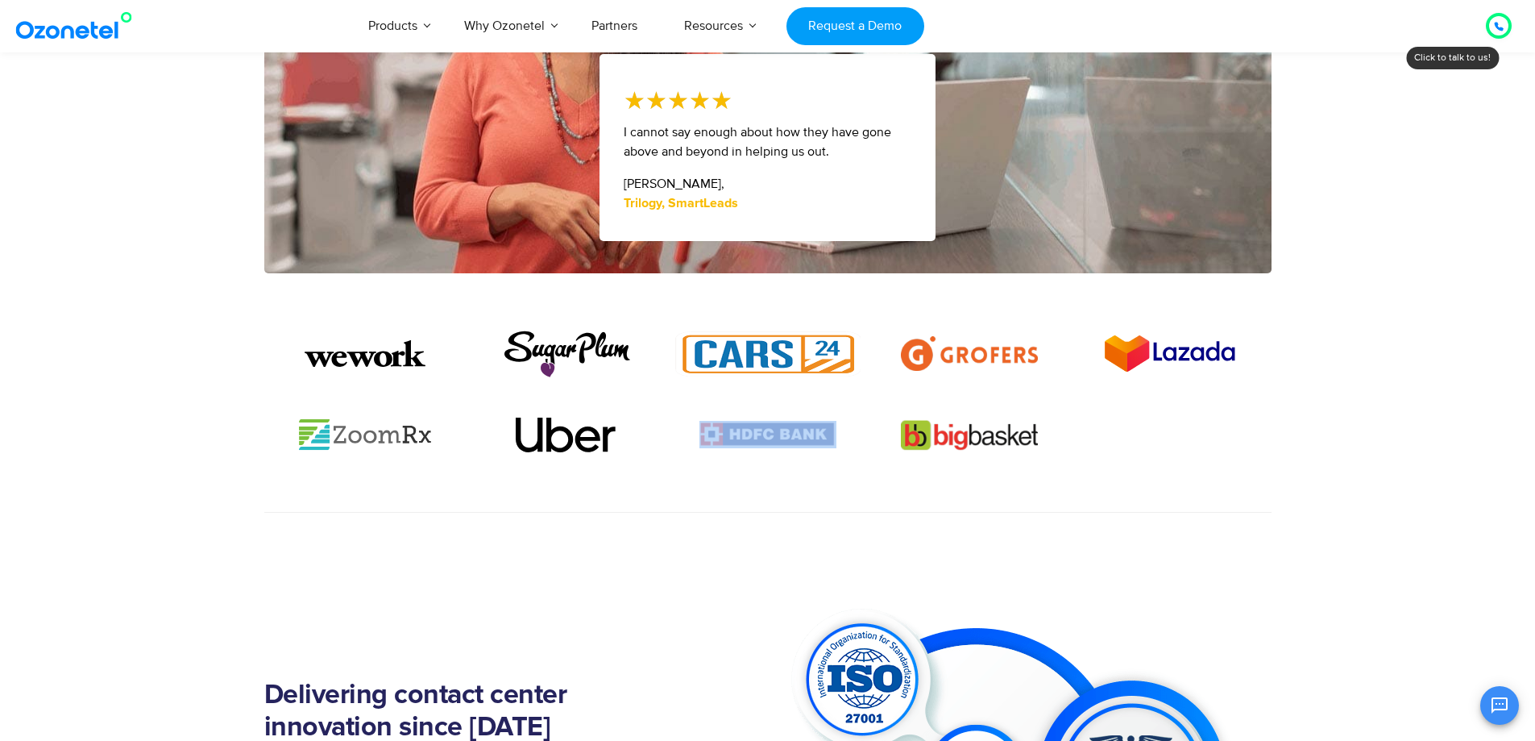
drag, startPoint x: 692, startPoint y: 411, endPoint x: 883, endPoint y: 466, distance: 198.7
click at [880, 465] on div at bounding box center [767, 421] width 1007 height 183
click at [1044, 467] on section at bounding box center [767, 463] width 1007 height 98
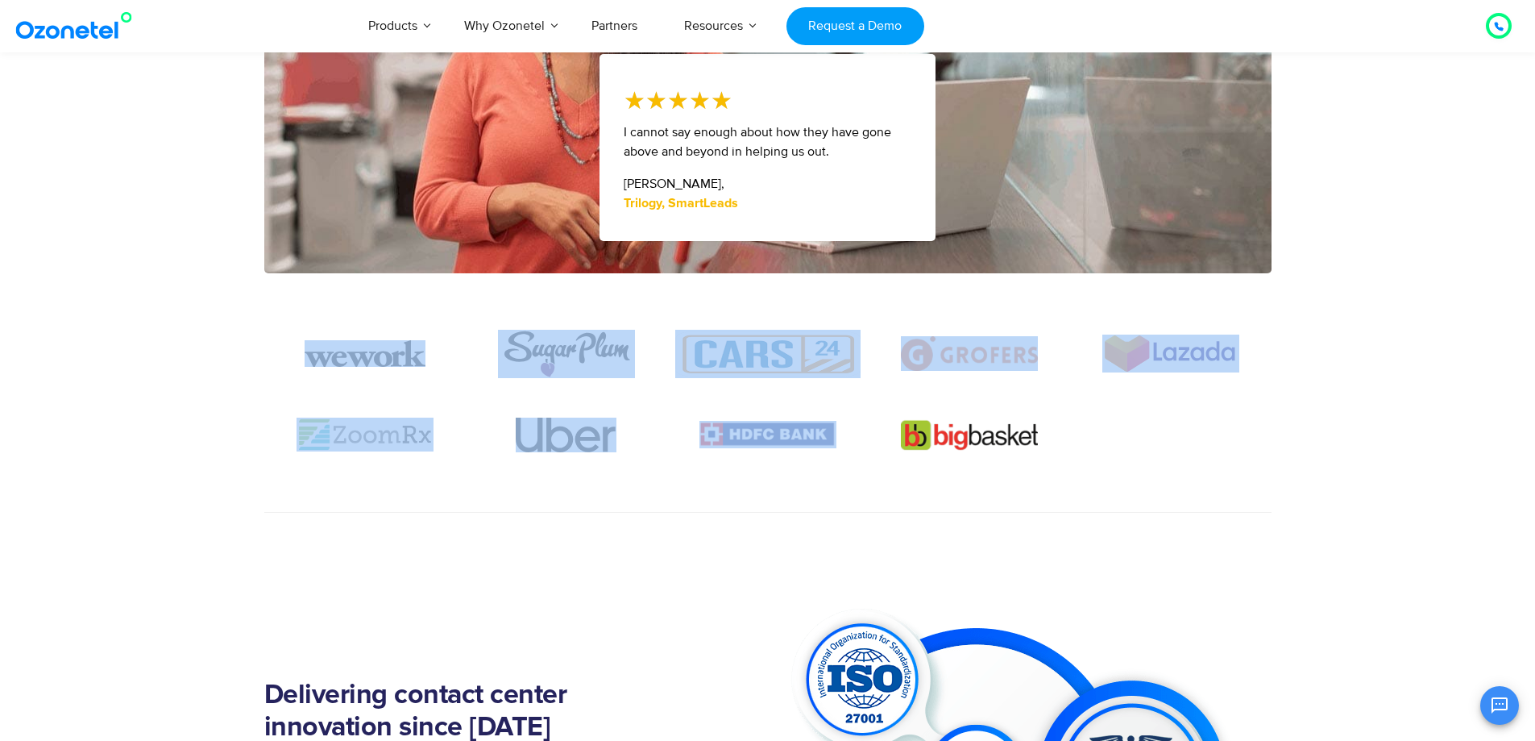
drag, startPoint x: 1059, startPoint y: 459, endPoint x: 314, endPoint y: 306, distance: 760.0
click at [314, 305] on section at bounding box center [767, 392] width 1535 height 239
click at [307, 326] on section at bounding box center [767, 392] width 1535 height 239
drag, startPoint x: 305, startPoint y: 333, endPoint x: 1093, endPoint y: 471, distance: 800.2
click at [1093, 471] on div at bounding box center [767, 421] width 1007 height 183
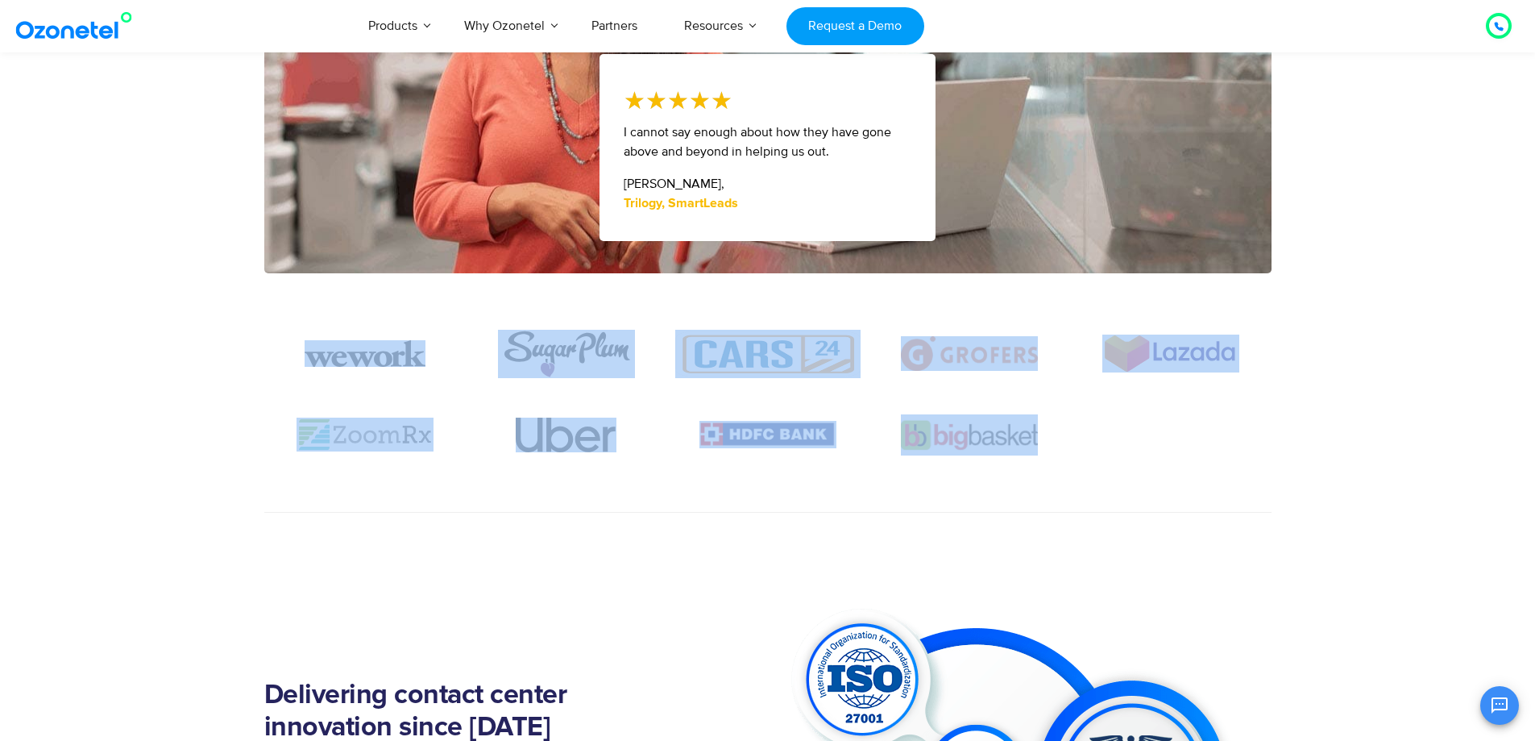
click at [1064, 489] on section at bounding box center [767, 463] width 1007 height 98
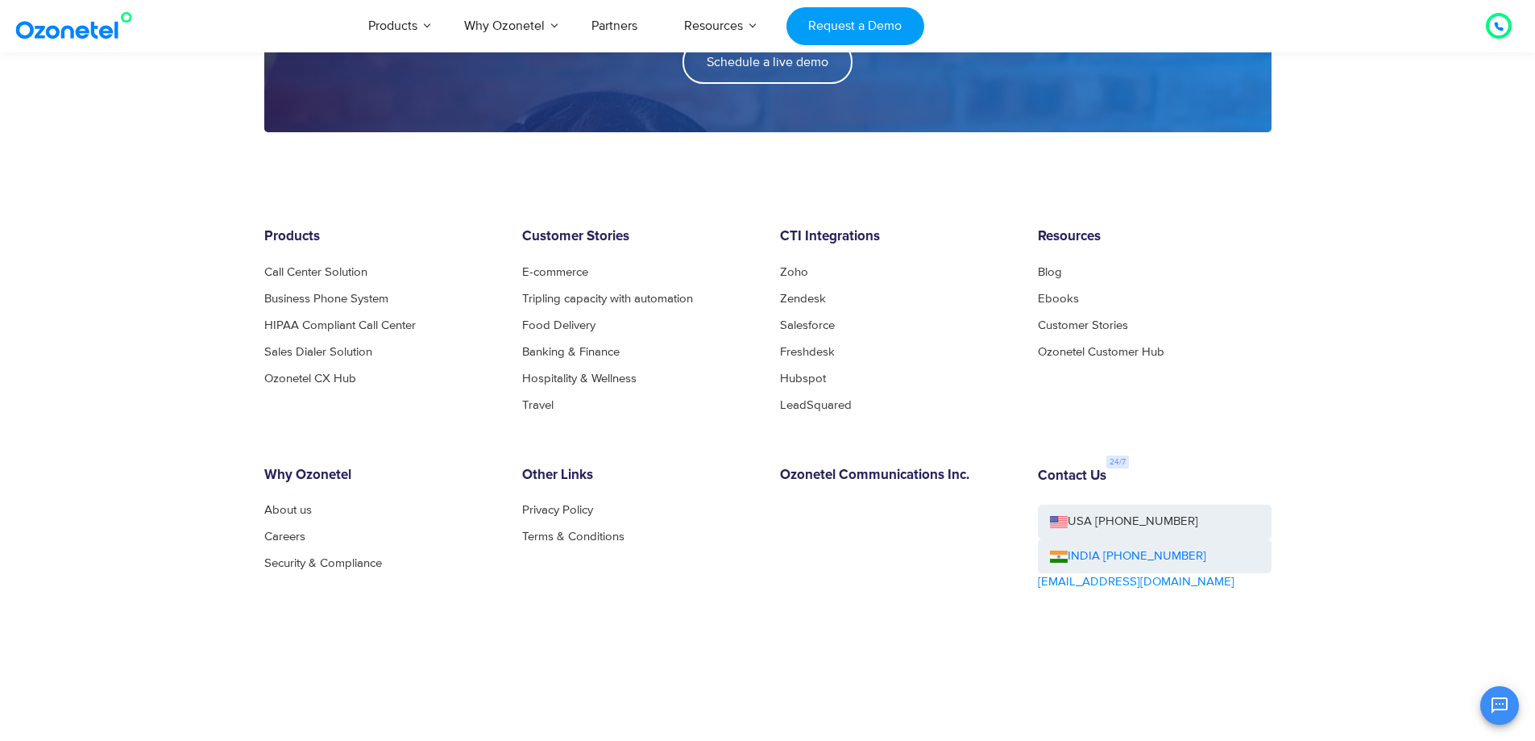
scroll to position [2490, 0]
